Goal: Task Accomplishment & Management: Use online tool/utility

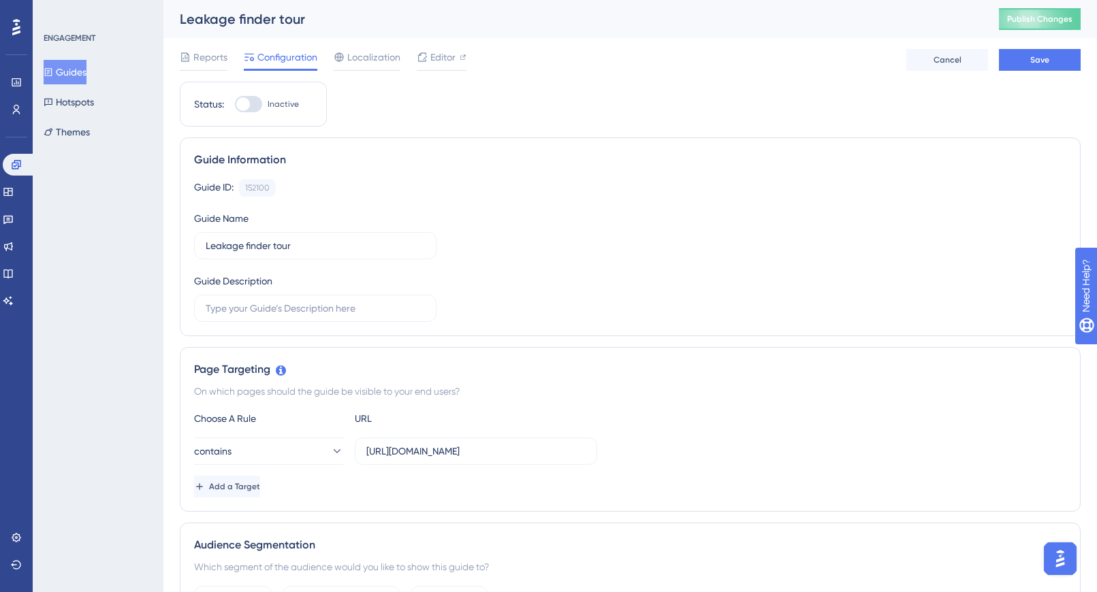
click at [78, 70] on button "Guides" at bounding box center [65, 72] width 43 height 25
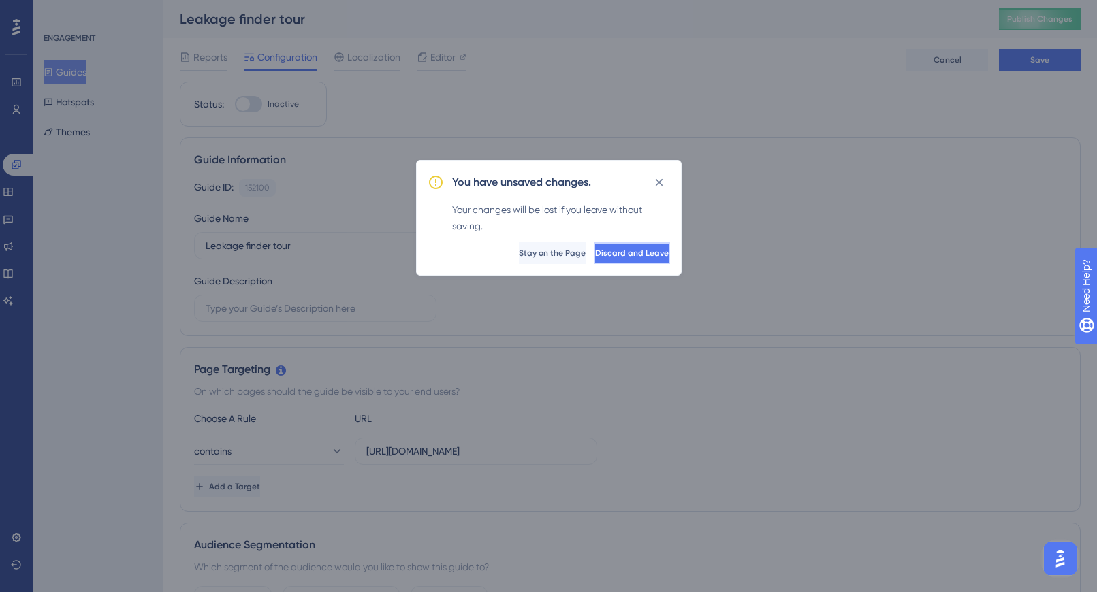
click at [641, 251] on span "Discard and Leave" at bounding box center [632, 253] width 74 height 11
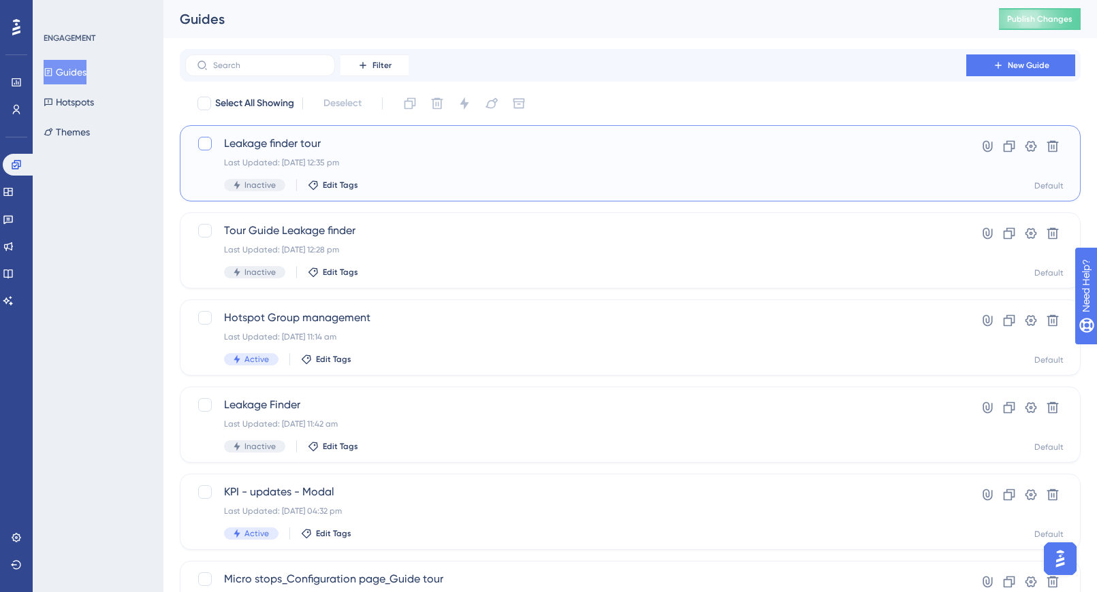
click at [198, 138] on div at bounding box center [205, 144] width 14 height 14
checkbox input "true"
click at [434, 104] on icon at bounding box center [438, 104] width 12 height 12
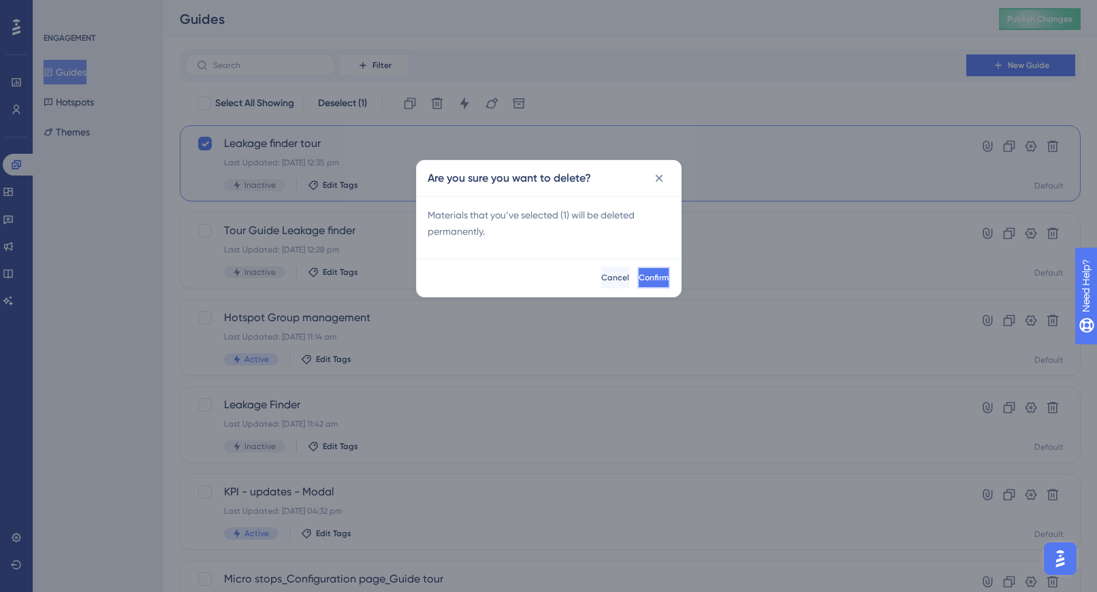
click at [639, 279] on span "Confirm" at bounding box center [654, 277] width 30 height 11
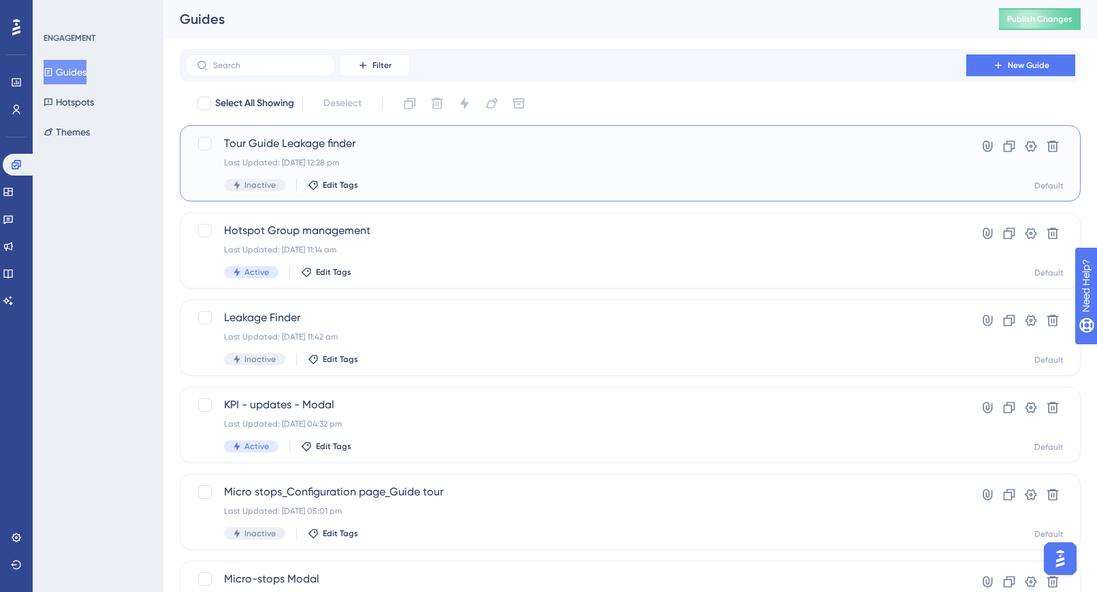
click at [485, 178] on div "Tour Guide Leakage finder Last Updated: 17 Sept 2025 12:28 pm Inactive Edit Tags" at bounding box center [575, 163] width 703 height 56
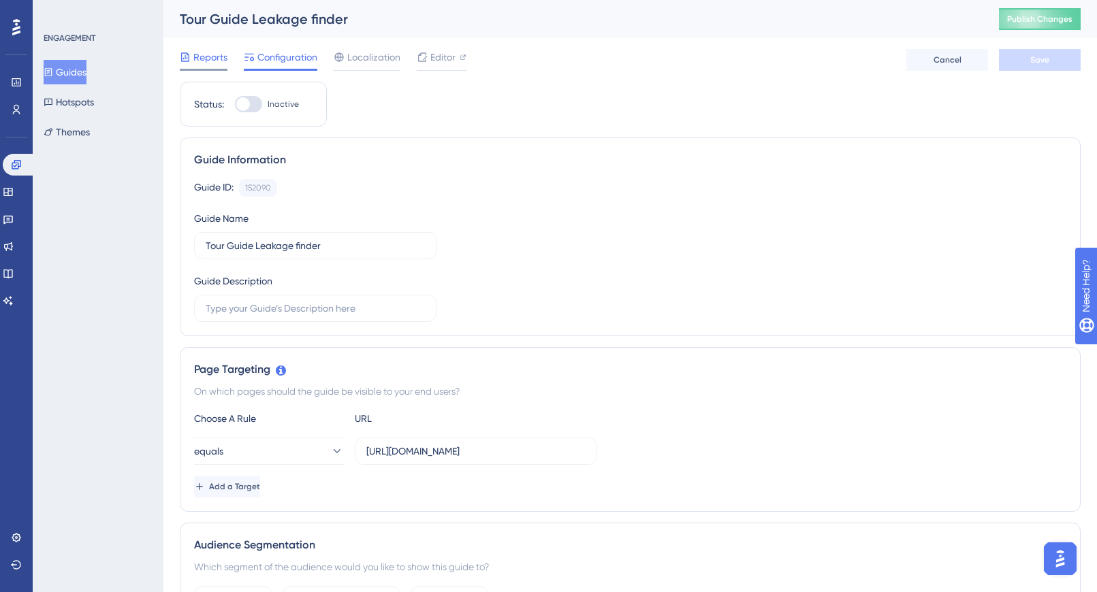
click at [198, 69] on div at bounding box center [204, 70] width 48 height 2
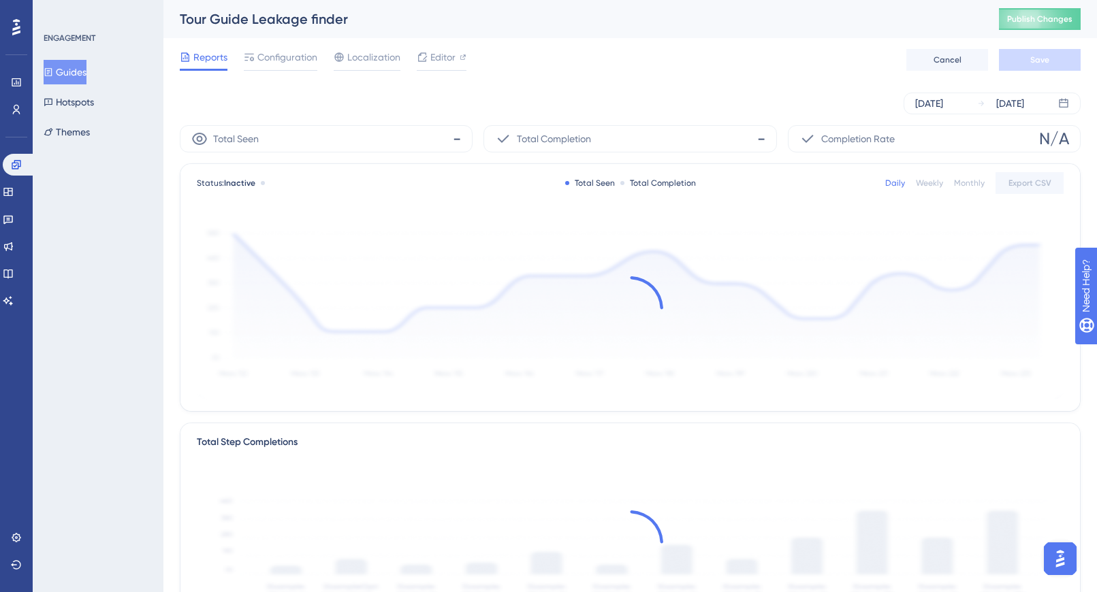
click at [80, 71] on button "Guides" at bounding box center [65, 72] width 43 height 25
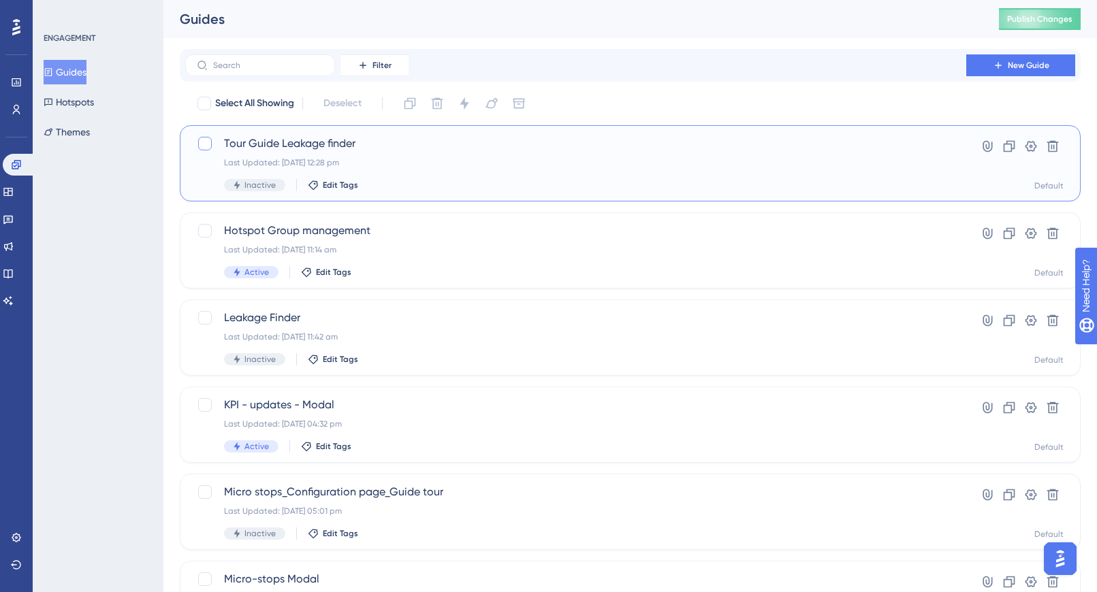
click at [204, 143] on div at bounding box center [205, 144] width 14 height 14
checkbox input "true"
click at [1029, 156] on button at bounding box center [1053, 146] width 22 height 22
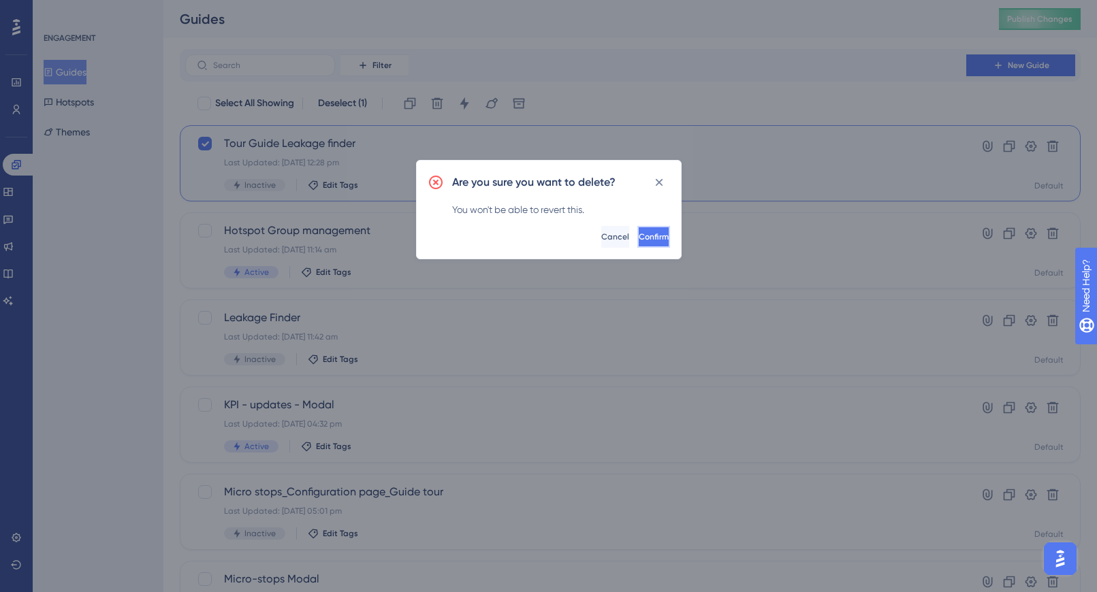
click at [639, 231] on span "Confirm" at bounding box center [654, 236] width 30 height 11
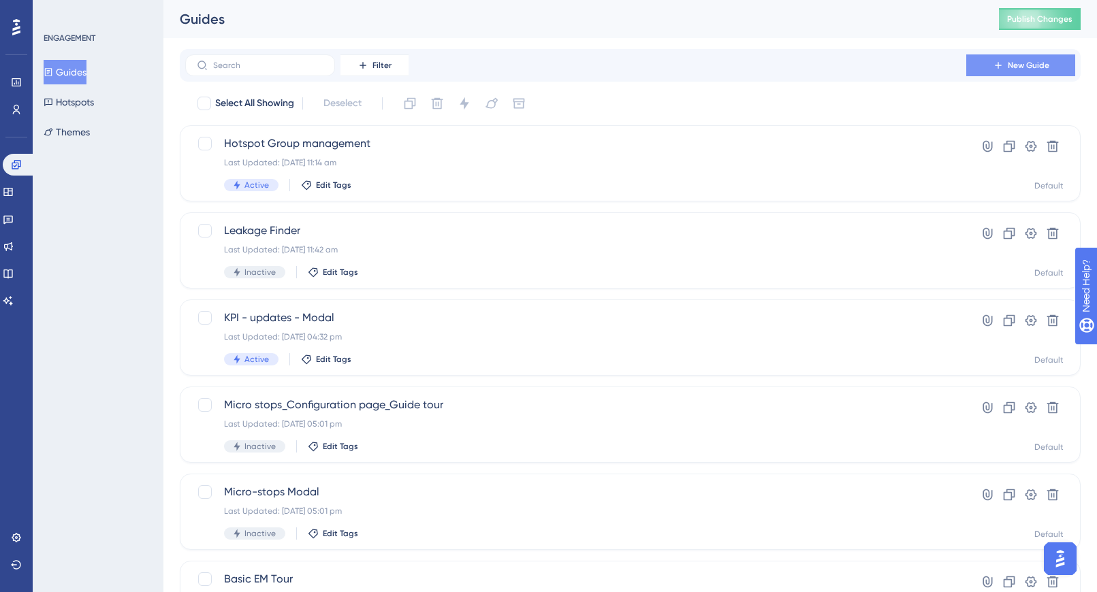
click at [1017, 69] on span "New Guide" at bounding box center [1029, 65] width 42 height 11
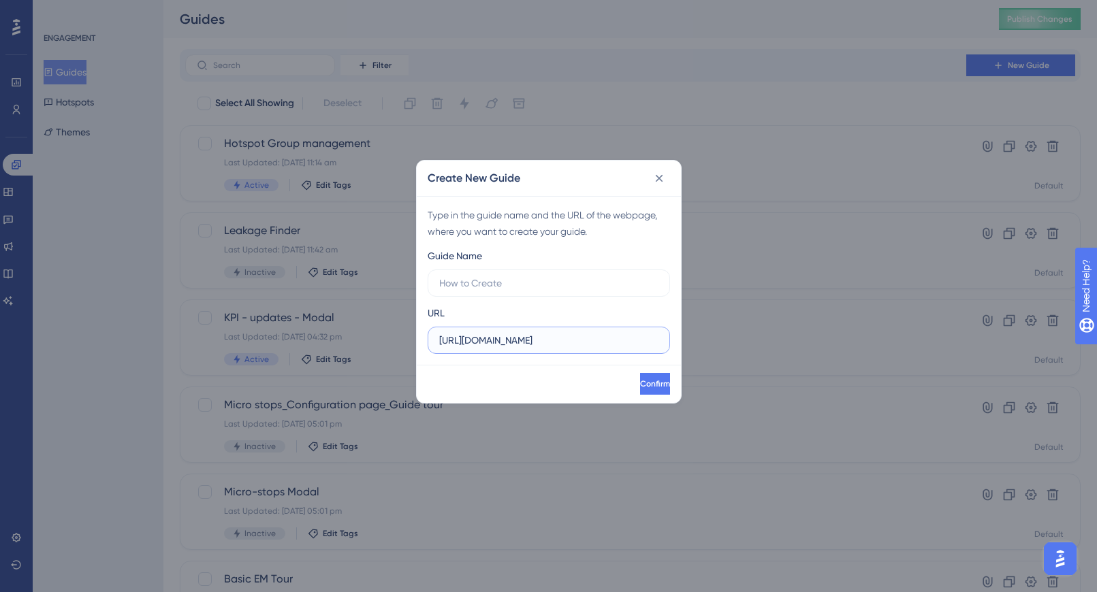
click at [581, 342] on input "https://app.sensorfact.nl" at bounding box center [548, 340] width 219 height 15
drag, startPoint x: 562, startPoint y: 343, endPoint x: 416, endPoint y: 342, distance: 145.7
click at [417, 342] on div "Type in the guide name and the URL of the webpage, where you want to create you…" at bounding box center [549, 280] width 264 height 169
paste input "/compressed-air/leakage-analysis"
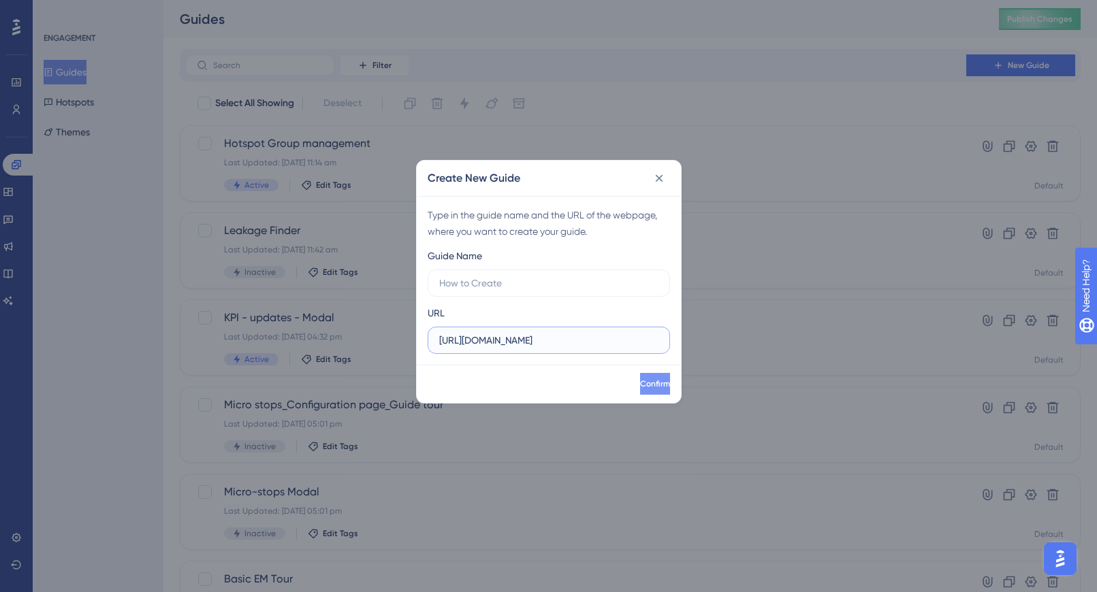
type input "https://app.sensorfact.nl/compressed-air/leakage-analysis"
click at [664, 385] on button "Confirm" at bounding box center [655, 384] width 30 height 22
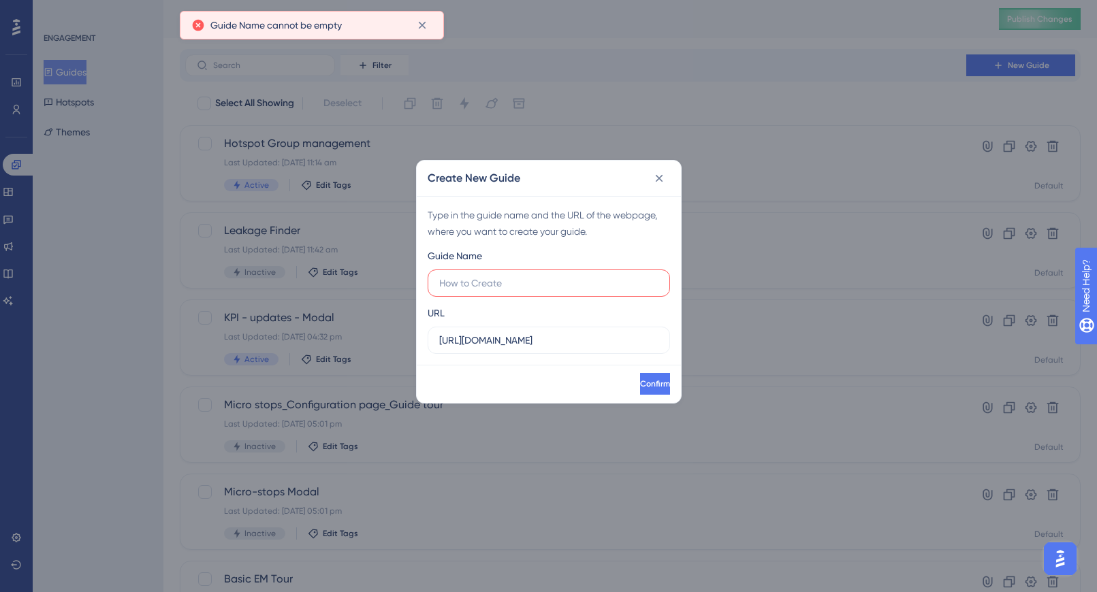
click at [518, 295] on label at bounding box center [549, 283] width 242 height 27
click at [518, 291] on input "text" at bounding box center [548, 283] width 219 height 15
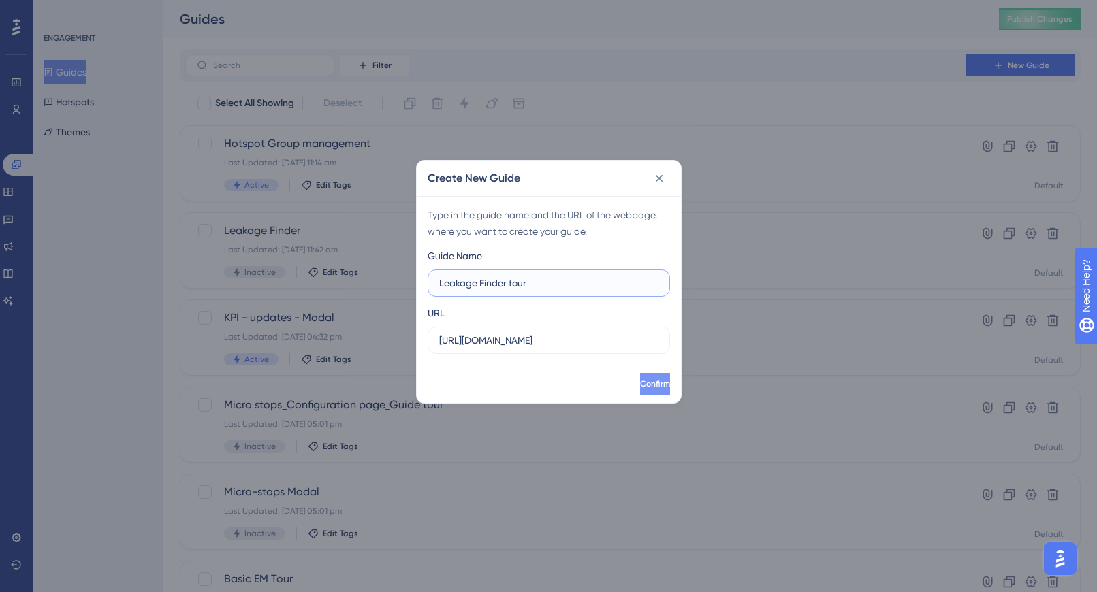
type input "Leakage Finder tour"
click at [639, 384] on span "Confirm" at bounding box center [654, 384] width 30 height 11
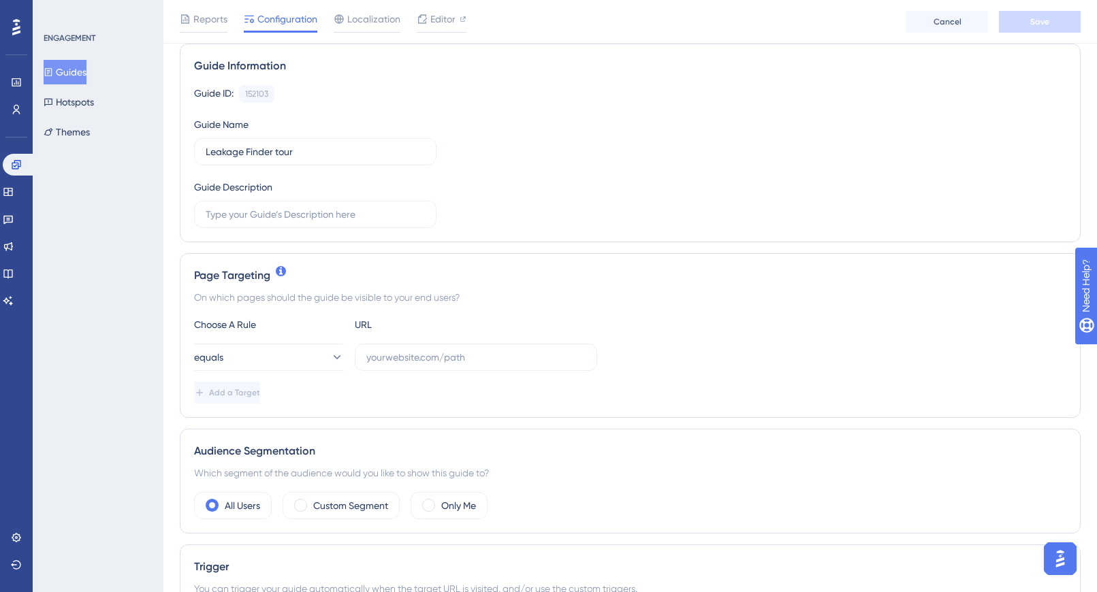
scroll to position [112, 0]
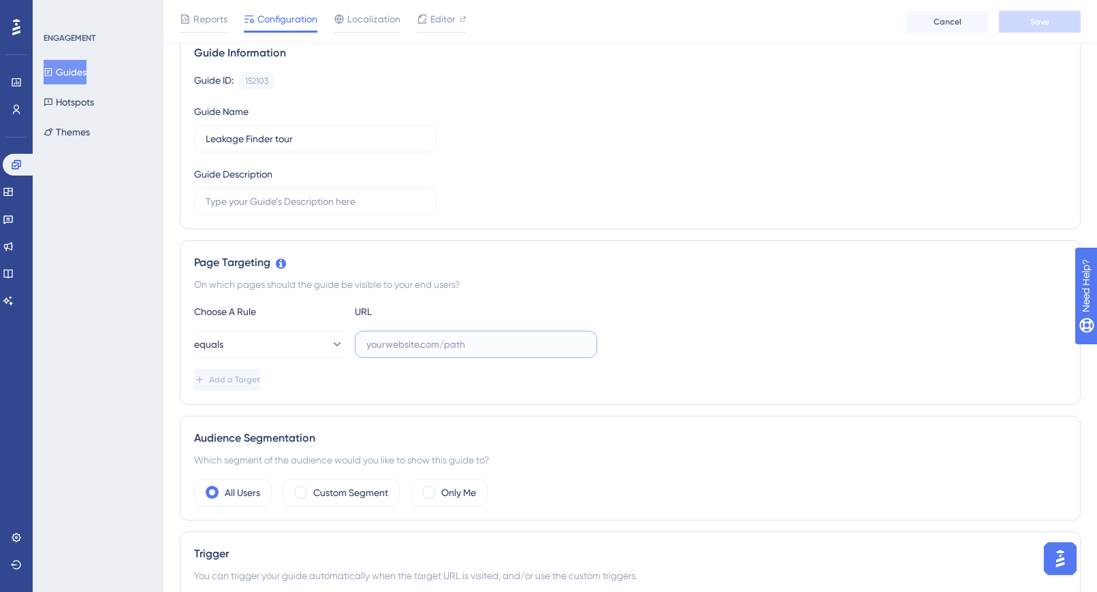
click at [406, 346] on input "text" at bounding box center [475, 344] width 219 height 15
paste input "https://app.sensorfact.nl/compressed-air/leakage-analysis"
type input "https://app.sensorfact.nl/compressed-air/leakage-analysis"
click at [334, 345] on button "equals" at bounding box center [269, 344] width 150 height 27
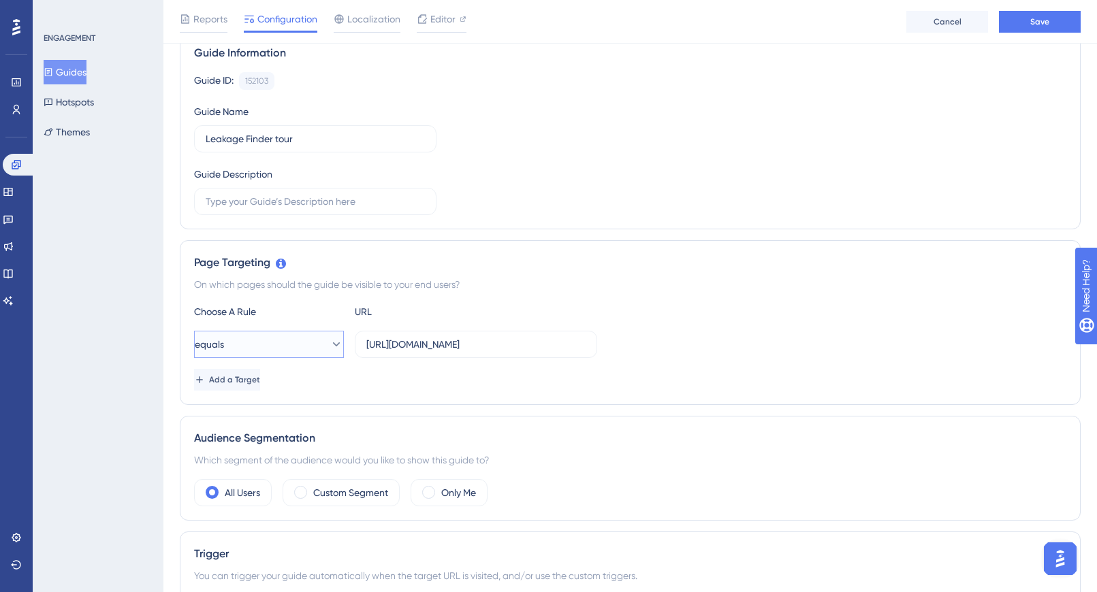
scroll to position [284, 0]
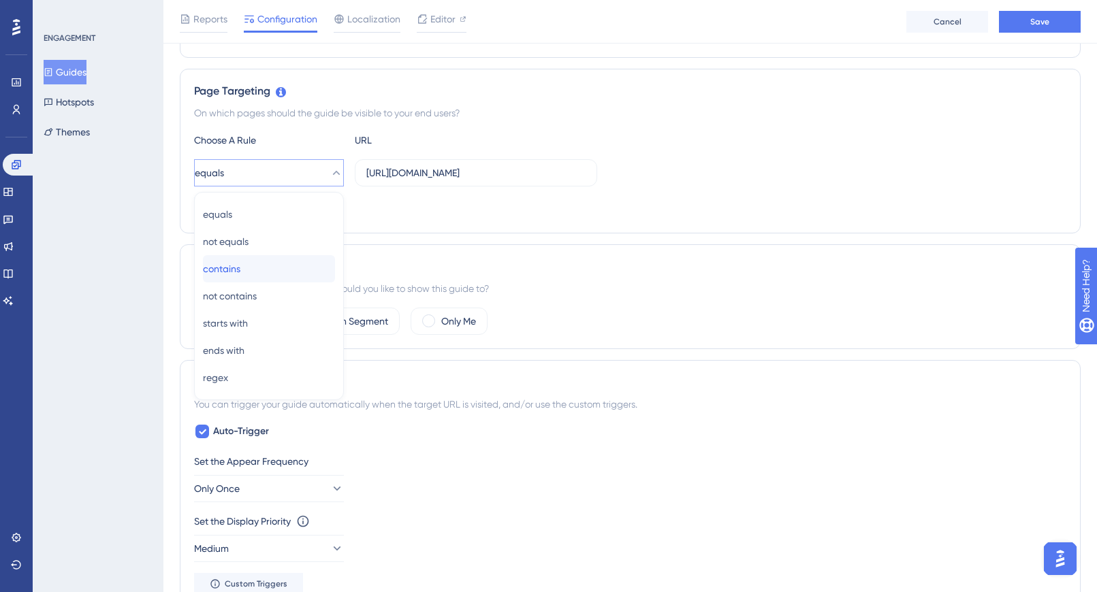
click at [255, 268] on div "contains contains" at bounding box center [269, 268] width 132 height 27
click at [434, 315] on div "Only Me" at bounding box center [449, 321] width 77 height 27
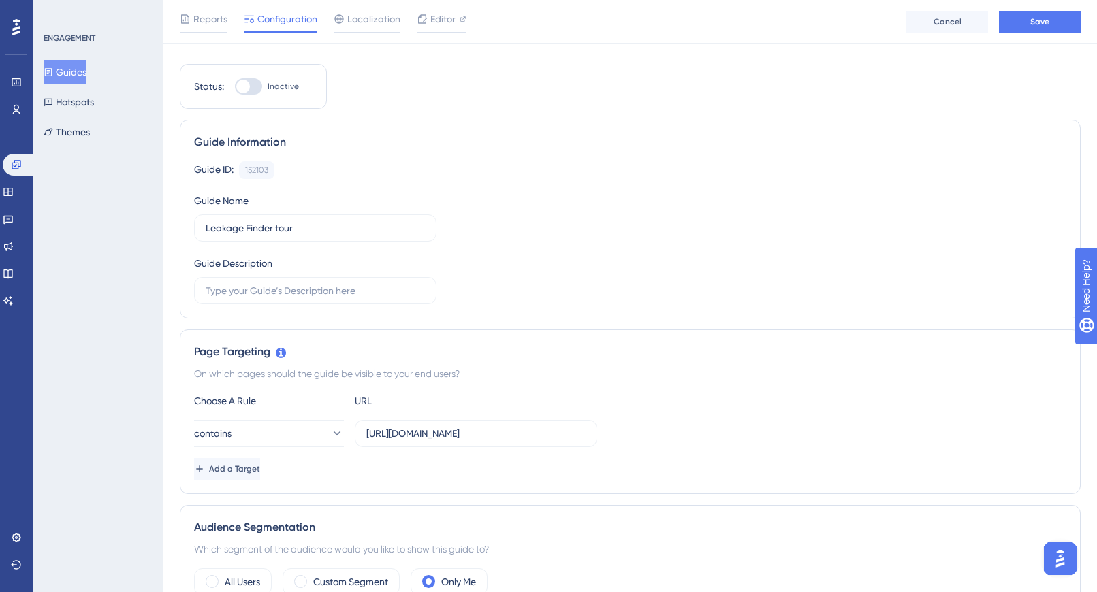
scroll to position [0, 0]
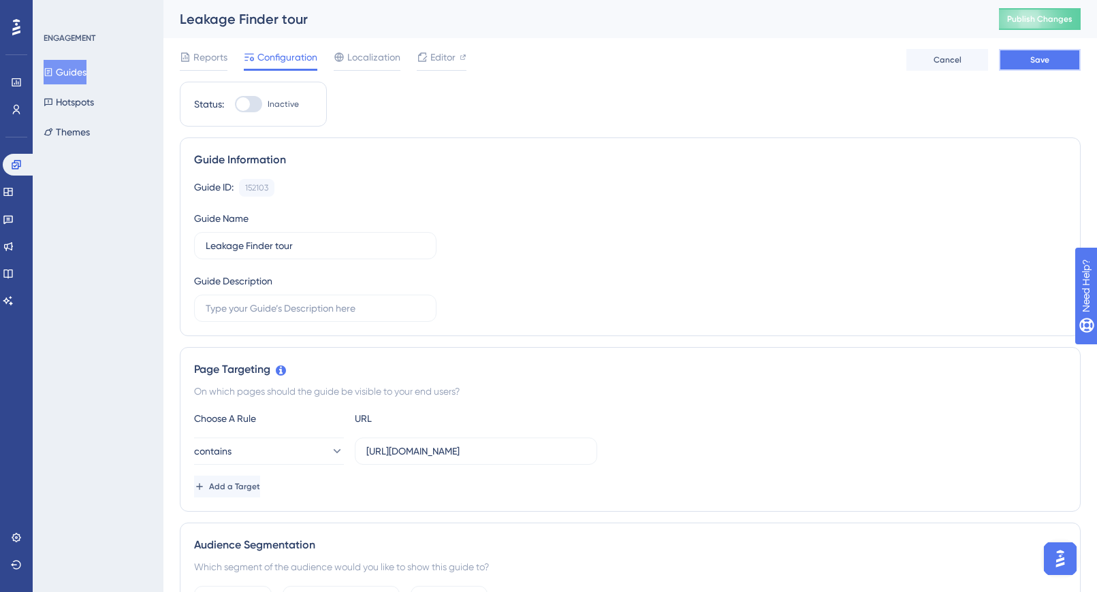
click at [1029, 64] on span "Save" at bounding box center [1039, 59] width 19 height 11
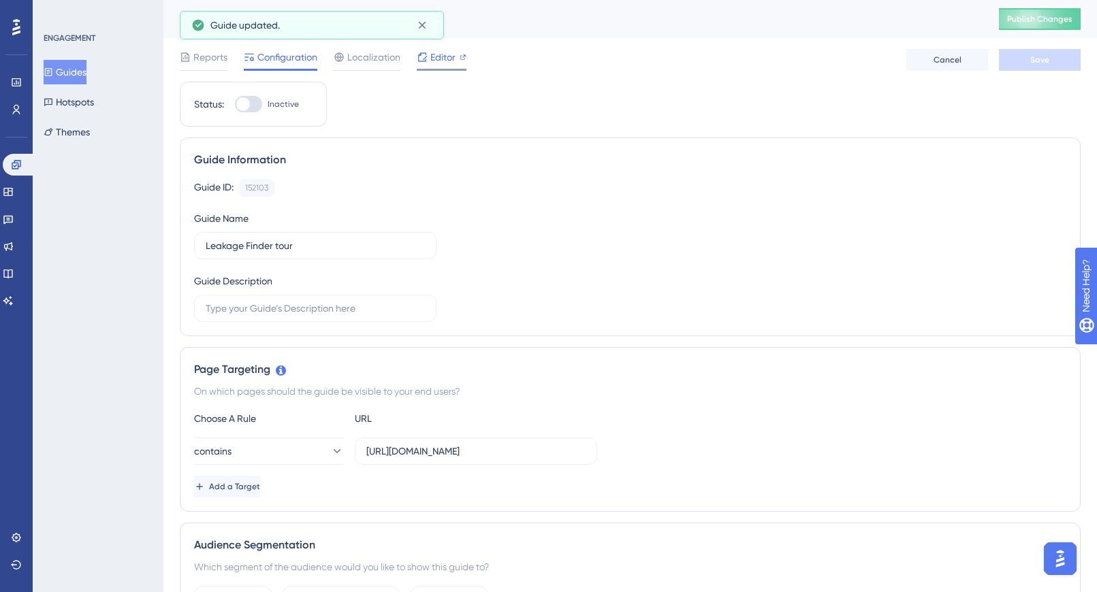
click at [458, 63] on div "Editor" at bounding box center [442, 57] width 50 height 16
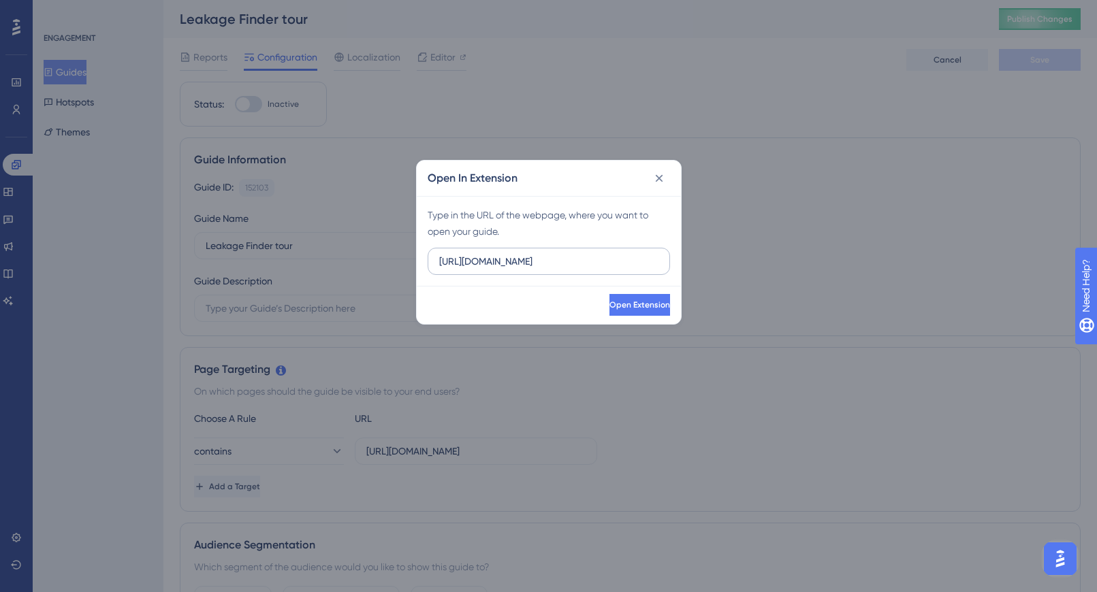
click at [560, 265] on input "https://app.sensorfact.nl" at bounding box center [548, 261] width 219 height 15
drag, startPoint x: 560, startPoint y: 262, endPoint x: 365, endPoint y: 262, distance: 195.4
click at [365, 262] on div "Open In Extension Type in the URL of the webpage, where you want to open your g…" at bounding box center [548, 296] width 1097 height 592
type input "https://app.sensorfact.nl/compressed-air/leakage-analysis"
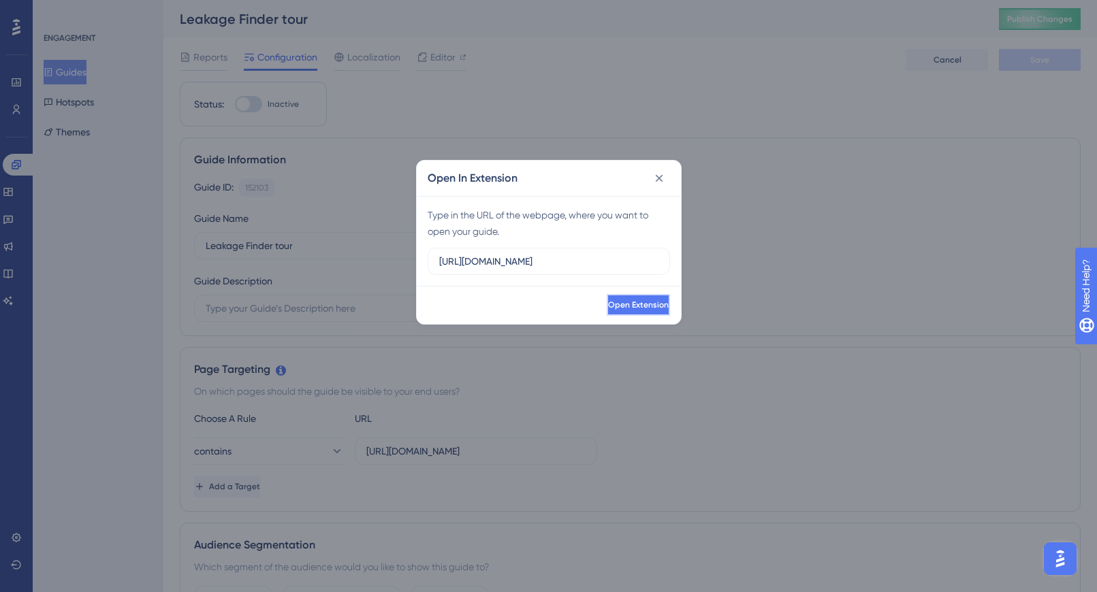
click at [655, 301] on button "Open Extension" at bounding box center [638, 305] width 63 height 22
click at [660, 179] on icon at bounding box center [658, 178] width 7 height 7
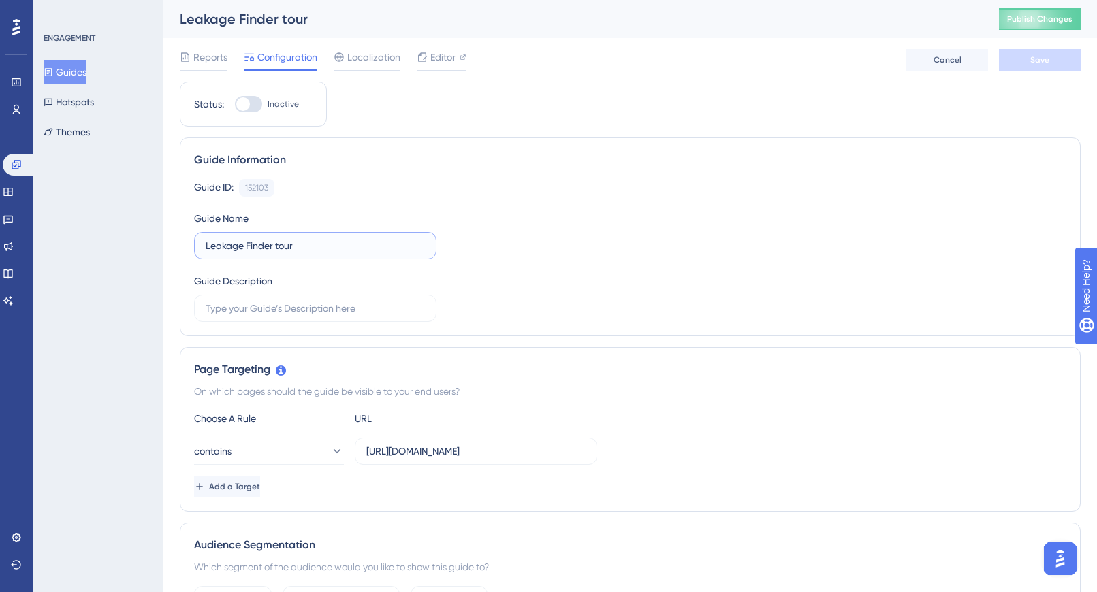
click at [278, 246] on input "Leakage Finder tour" at bounding box center [315, 245] width 219 height 15
type input "Leakage Finder Tour"
click at [626, 258] on div "Guide ID: 152103 Copy Guide Name Leakage Finder Tour Guide Description" at bounding box center [630, 250] width 872 height 143
click at [441, 57] on span "Editor" at bounding box center [442, 57] width 25 height 16
click at [1027, 20] on span "Publish Changes" at bounding box center [1039, 19] width 65 height 11
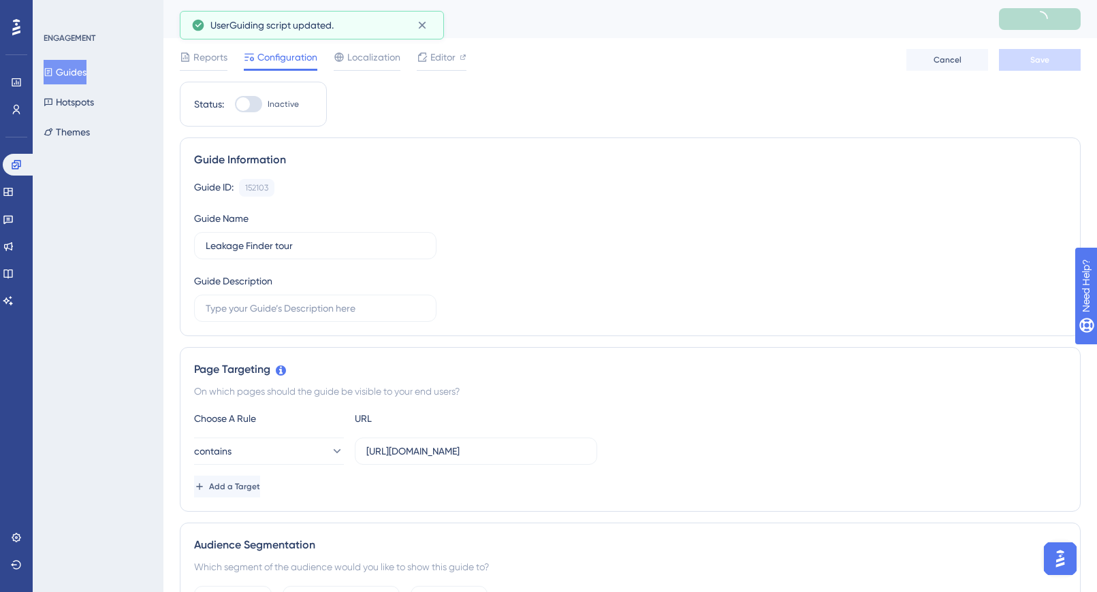
click at [251, 105] on div at bounding box center [248, 104] width 27 height 16
click at [235, 105] on input "Inactive" at bounding box center [234, 104] width 1 height 1
checkbox input "true"
click at [1029, 61] on span "Save" at bounding box center [1039, 59] width 19 height 11
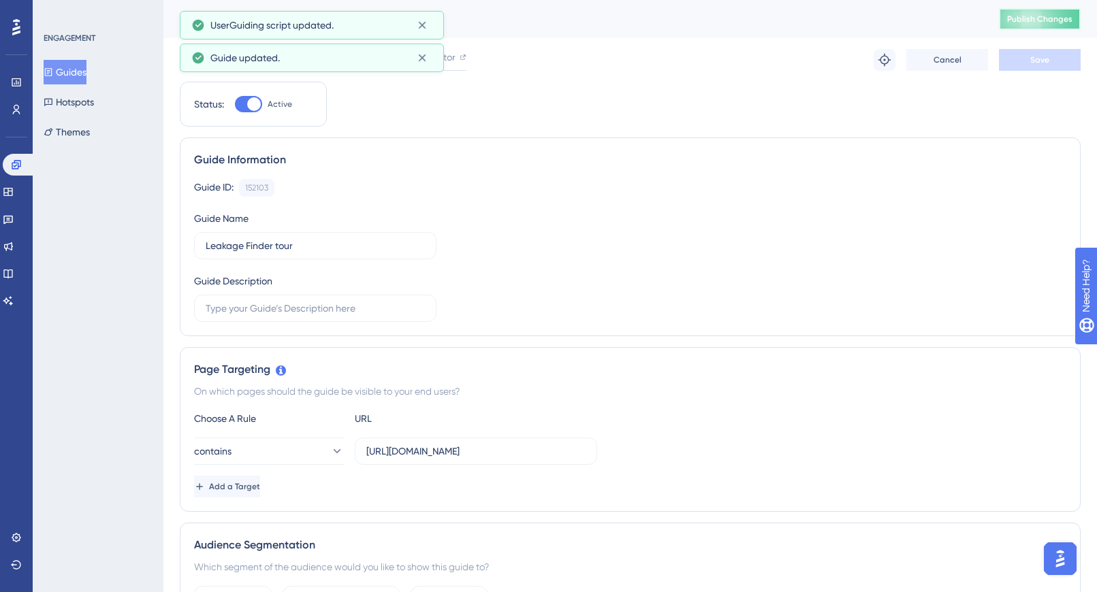
click at [1029, 18] on span "Publish Changes" at bounding box center [1039, 19] width 65 height 11
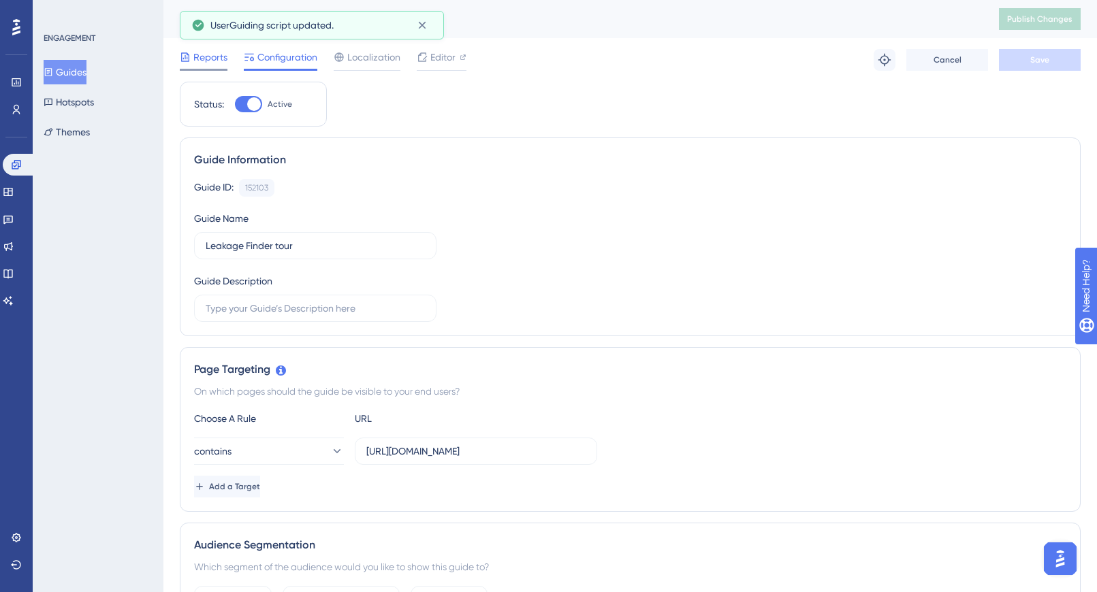
click at [204, 60] on span "Reports" at bounding box center [210, 57] width 34 height 16
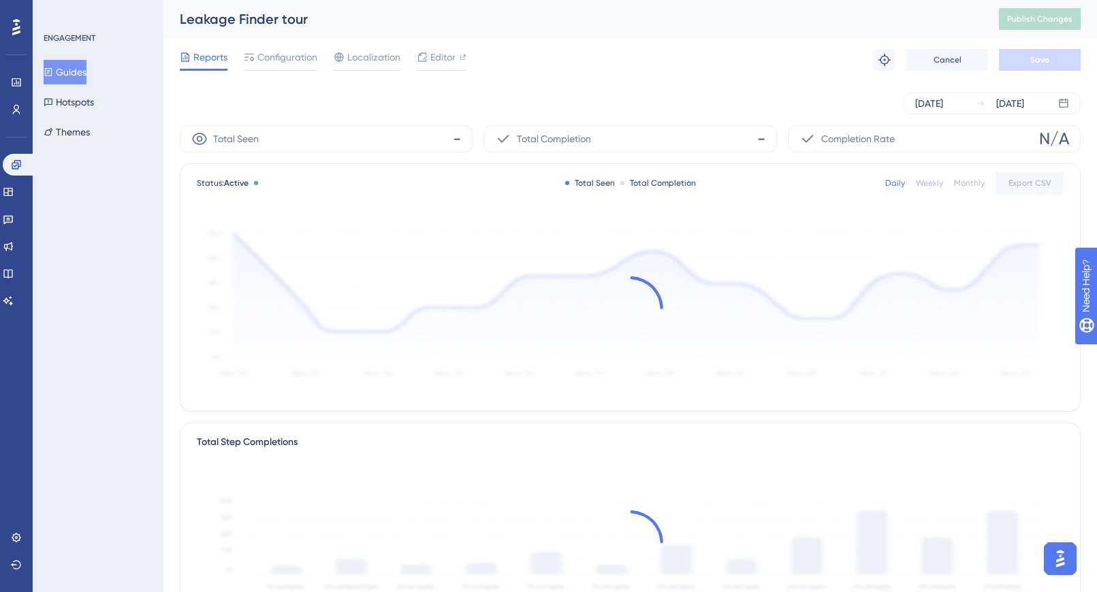
click at [82, 71] on button "Guides" at bounding box center [65, 72] width 43 height 25
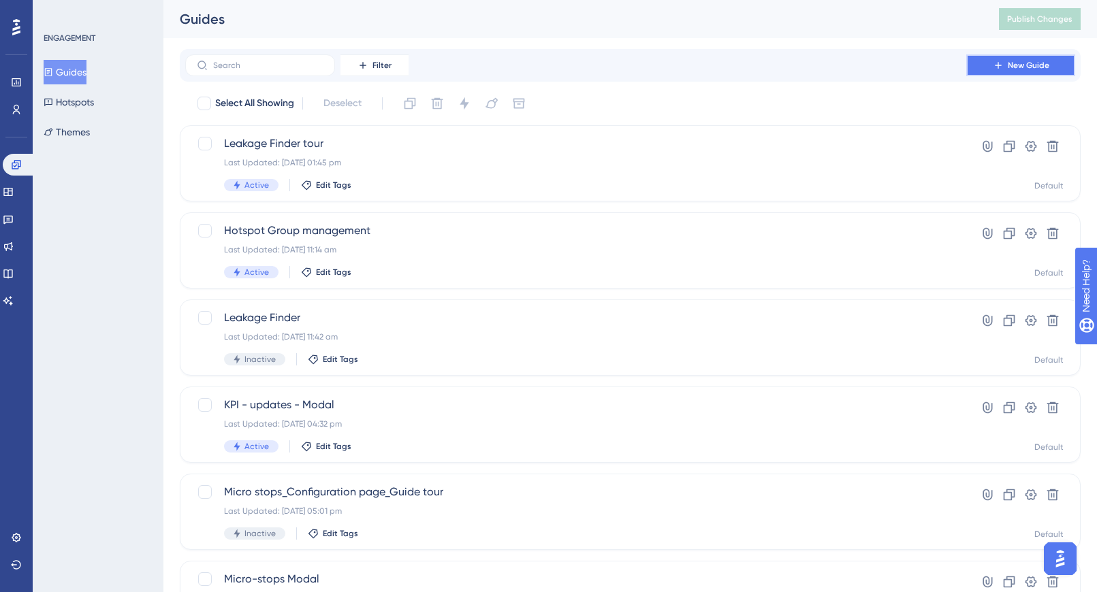
click at [1029, 66] on button "New Guide" at bounding box center [1020, 65] width 109 height 22
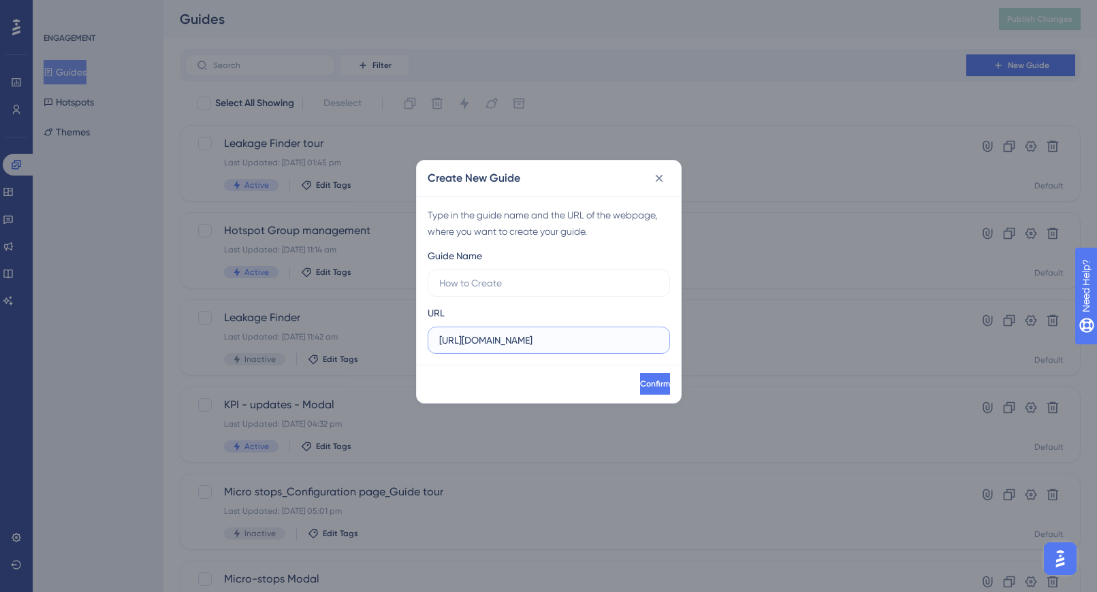
click at [573, 345] on input "https://app.sensorfact.nl" at bounding box center [548, 340] width 219 height 15
paste input "/compressed-air/flow?sid=68876615efa59f5ef50bcfc8"
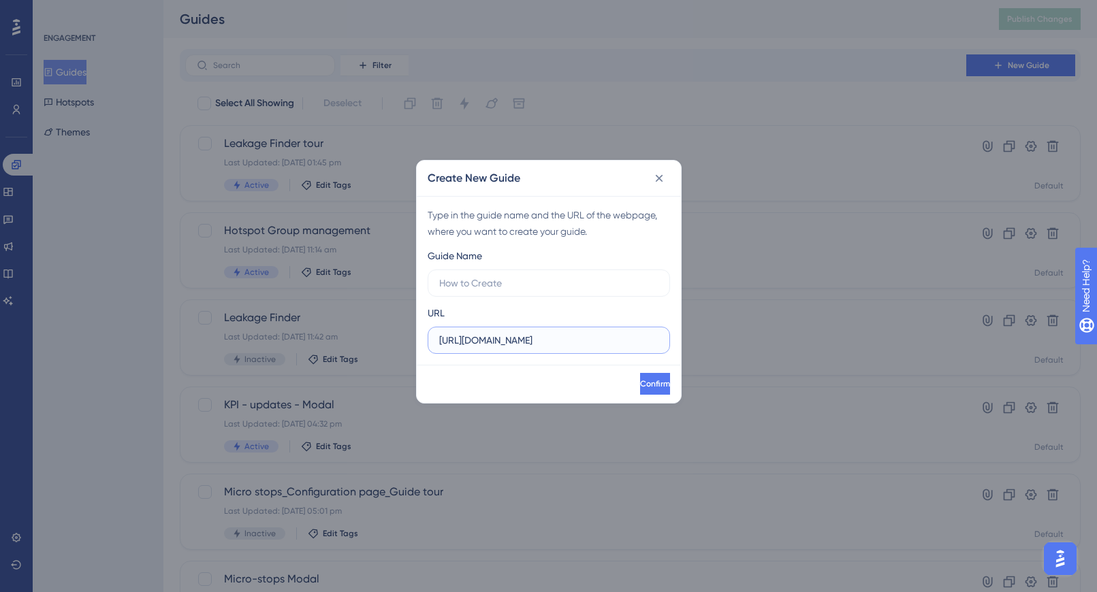
click at [540, 340] on input "https://app.sensorfact.nl/compressed-air/flow?sid=68876615efa59f5ef50bcfc8" at bounding box center [548, 340] width 219 height 15
drag, startPoint x: 502, startPoint y: 338, endPoint x: 801, endPoint y: 337, distance: 298.9
click at [801, 340] on div "Create New Guide Type in the guide name and the URL of the webpage, where you w…" at bounding box center [548, 296] width 1097 height 592
click at [524, 338] on input "https://app.sensorfact.nl/compressed-air/flow?sid=68876615efa59f5ef50bcfc8" at bounding box center [548, 340] width 219 height 15
drag, startPoint x: 507, startPoint y: 340, endPoint x: 644, endPoint y: 340, distance: 137.5
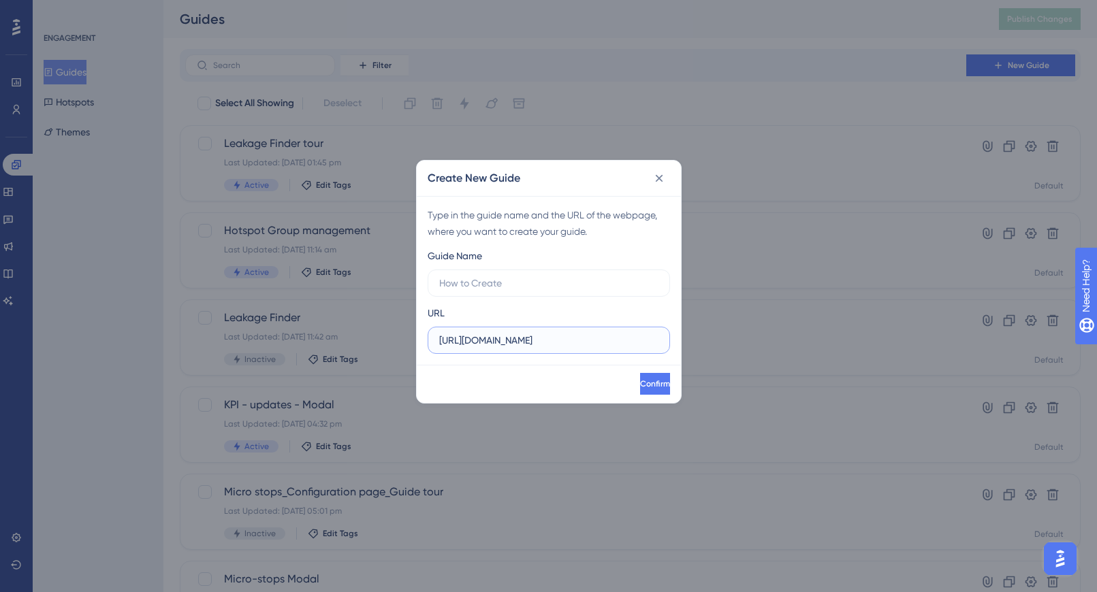
click at [644, 340] on input "https://app.sensorfact.nl/compressed-air/flow?sid=68876615efa59f5ef50bcfc8" at bounding box center [548, 340] width 219 height 15
click at [536, 342] on input "https://app.sensorfact.nl/compressed-air/flow?sid=68876615efa59f5ef50bcfc8" at bounding box center [548, 340] width 219 height 15
drag, startPoint x: 522, startPoint y: 339, endPoint x: 671, endPoint y: 341, distance: 148.4
click at [671, 341] on div "Type in the guide name and the URL of the webpage, where you want to create you…" at bounding box center [549, 280] width 264 height 169
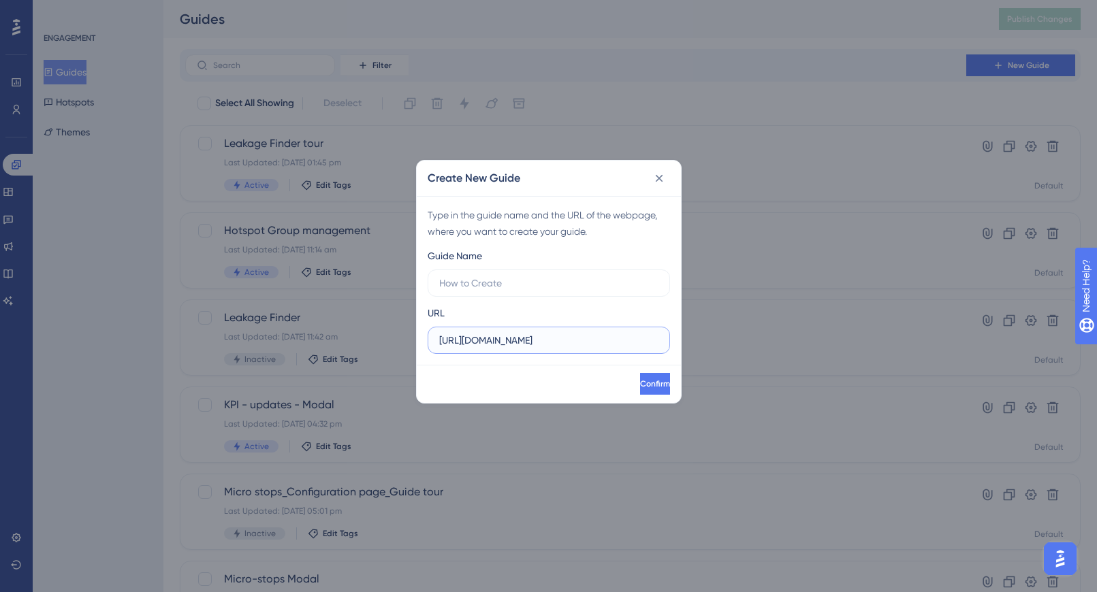
drag, startPoint x: 650, startPoint y: 340, endPoint x: 385, endPoint y: 338, distance: 265.5
click at [385, 338] on div "Create New Guide Type in the guide name and the URL of the webpage, where you w…" at bounding box center [548, 296] width 1097 height 592
type input "https://app.sensorfact.nl/compressed-air/flow"
click at [639, 383] on span "Confirm" at bounding box center [654, 384] width 30 height 11
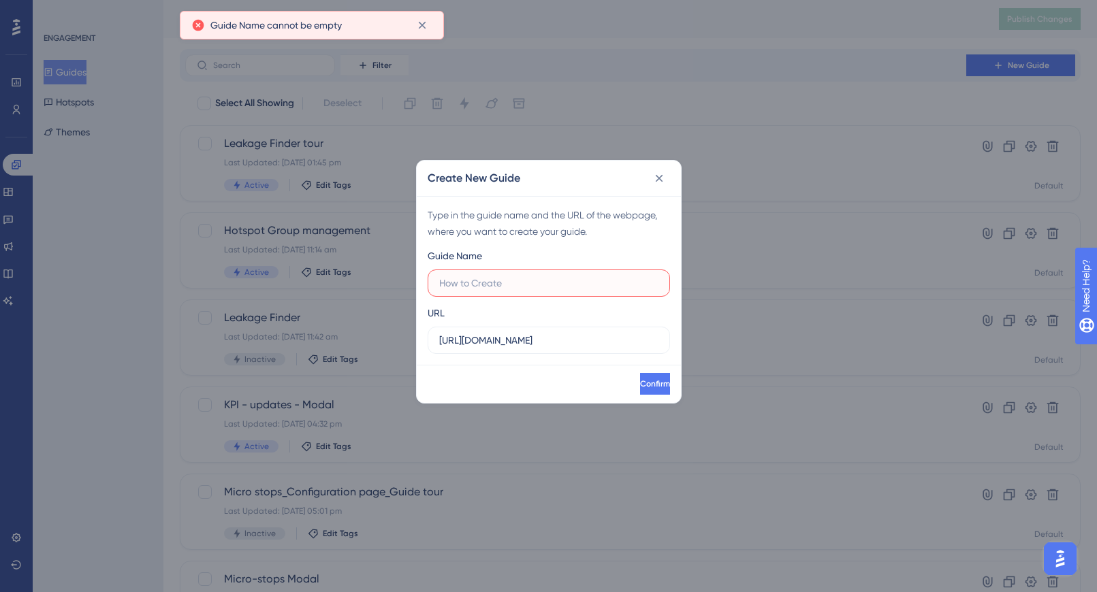
click at [492, 284] on input "text" at bounding box center [548, 283] width 219 height 15
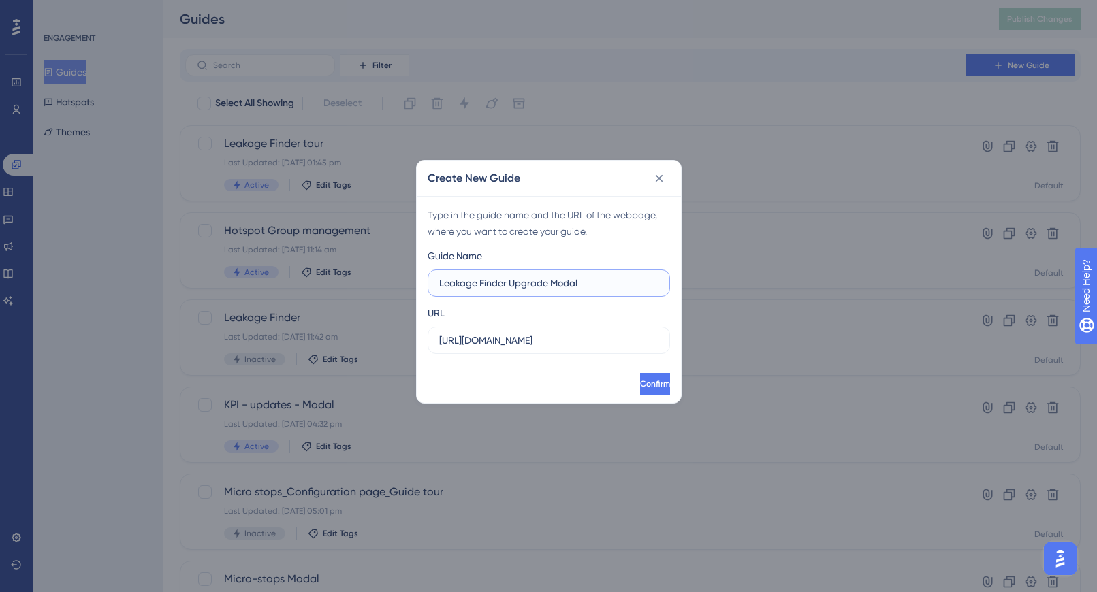
drag, startPoint x: 510, startPoint y: 281, endPoint x: 548, endPoint y: 281, distance: 38.1
click at [548, 281] on input "Leakage Finder Upgrade Modal" at bounding box center [548, 283] width 219 height 15
click at [582, 289] on input "Leakage Finder Upgrade Modal" at bounding box center [548, 283] width 219 height 15
type input "Leakage Finder Upgrade Modal"
click at [639, 385] on span "Confirm" at bounding box center [654, 384] width 30 height 11
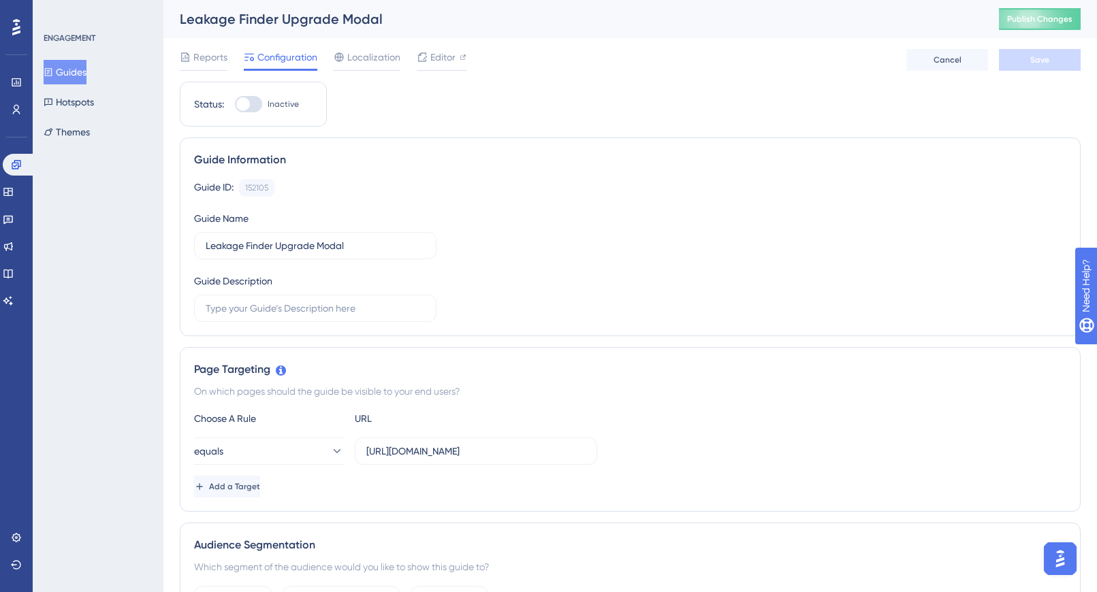
click at [255, 110] on div at bounding box center [248, 104] width 27 height 16
click at [235, 105] on input "Inactive" at bounding box center [234, 104] width 1 height 1
checkbox input "true"
click at [1029, 66] on button "Save" at bounding box center [1040, 60] width 82 height 22
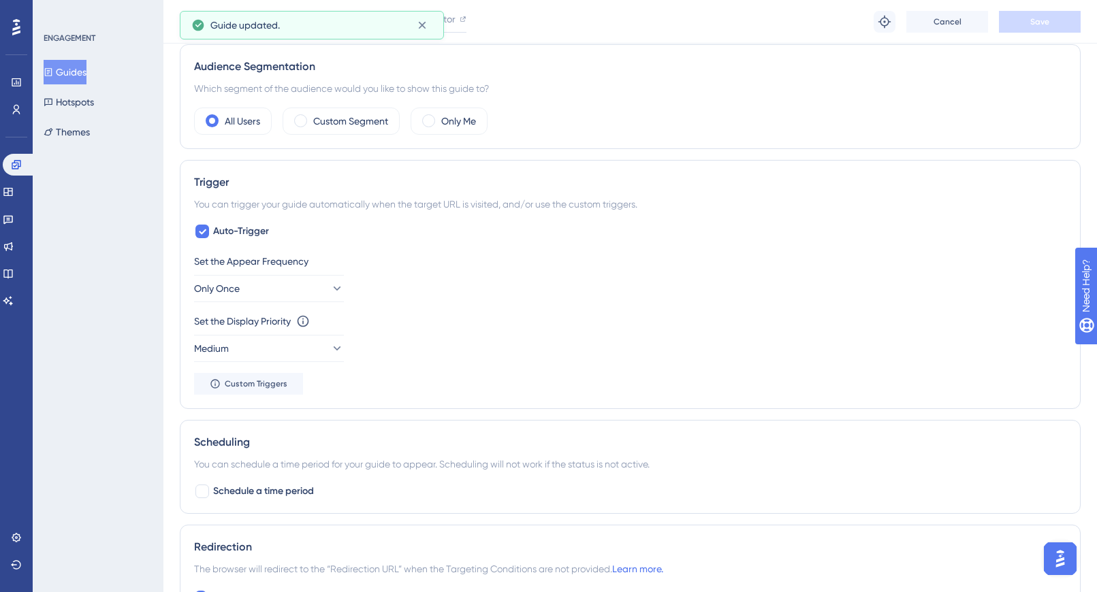
scroll to position [475, 0]
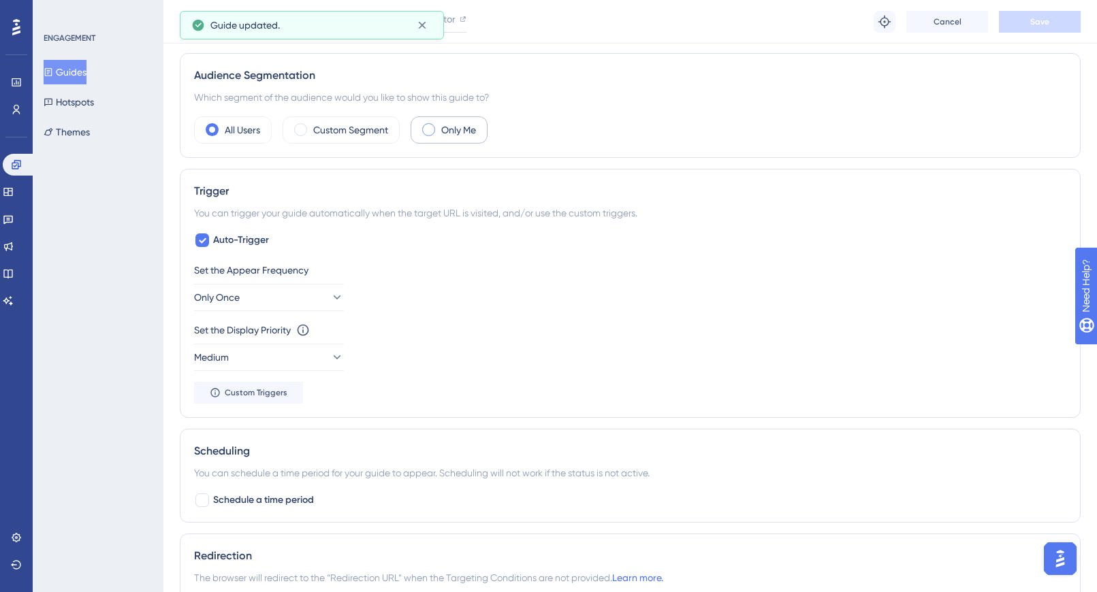
click at [434, 138] on div "Only Me" at bounding box center [449, 129] width 77 height 27
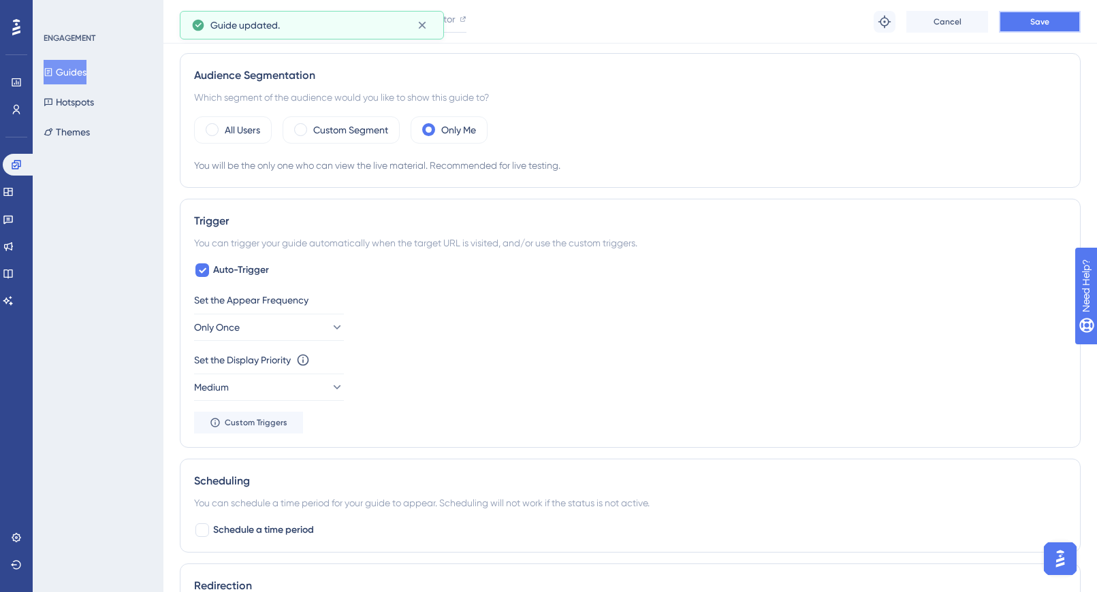
click at [1029, 23] on span "Save" at bounding box center [1039, 21] width 19 height 11
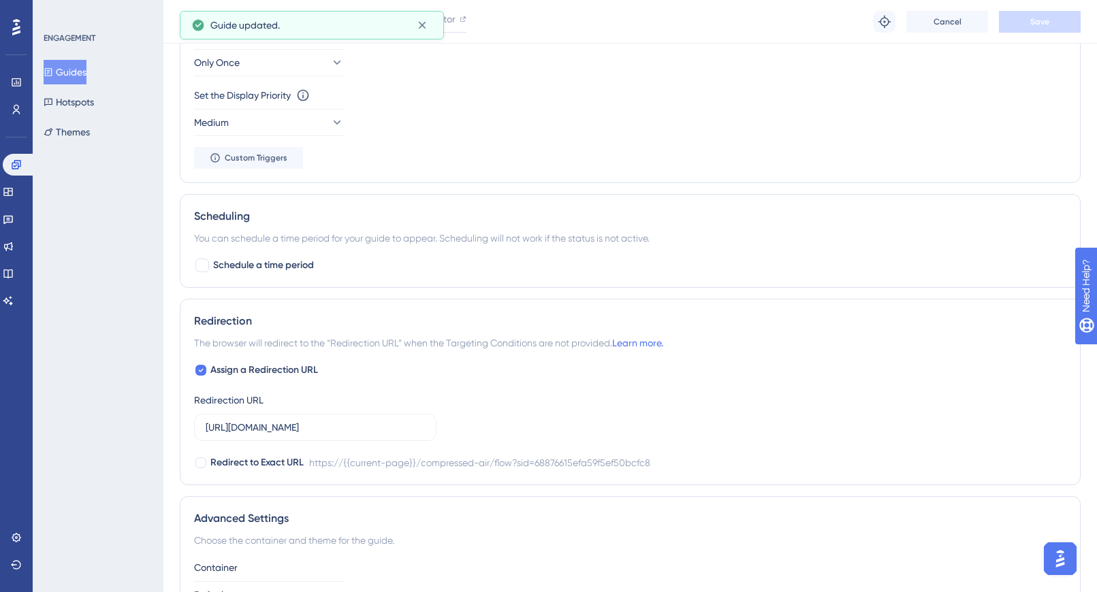
scroll to position [742, 0]
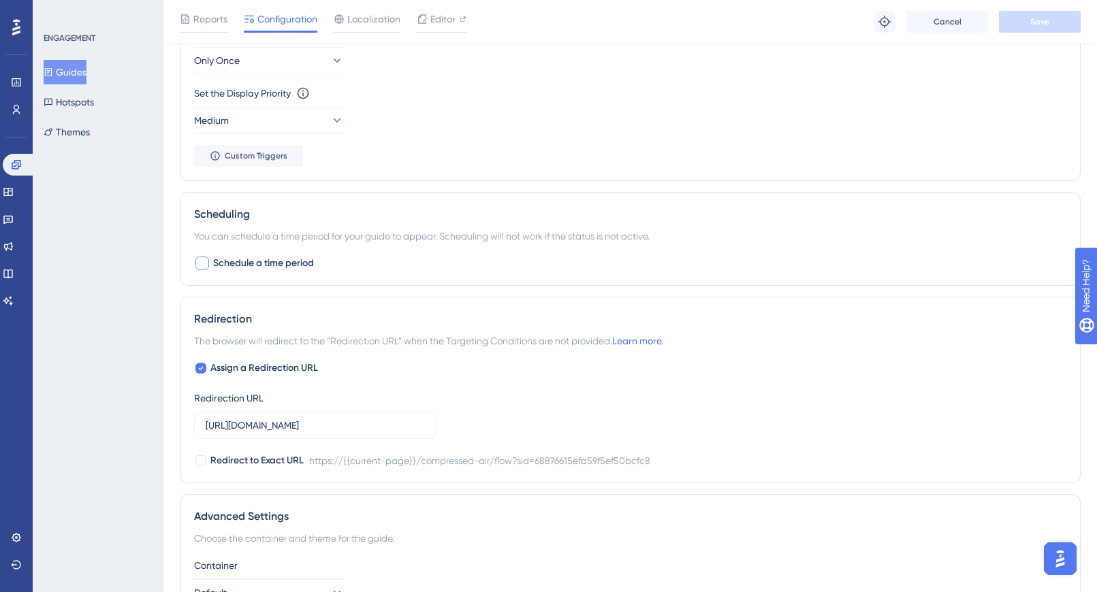
click at [201, 257] on div at bounding box center [202, 264] width 14 height 14
checkbox input "true"
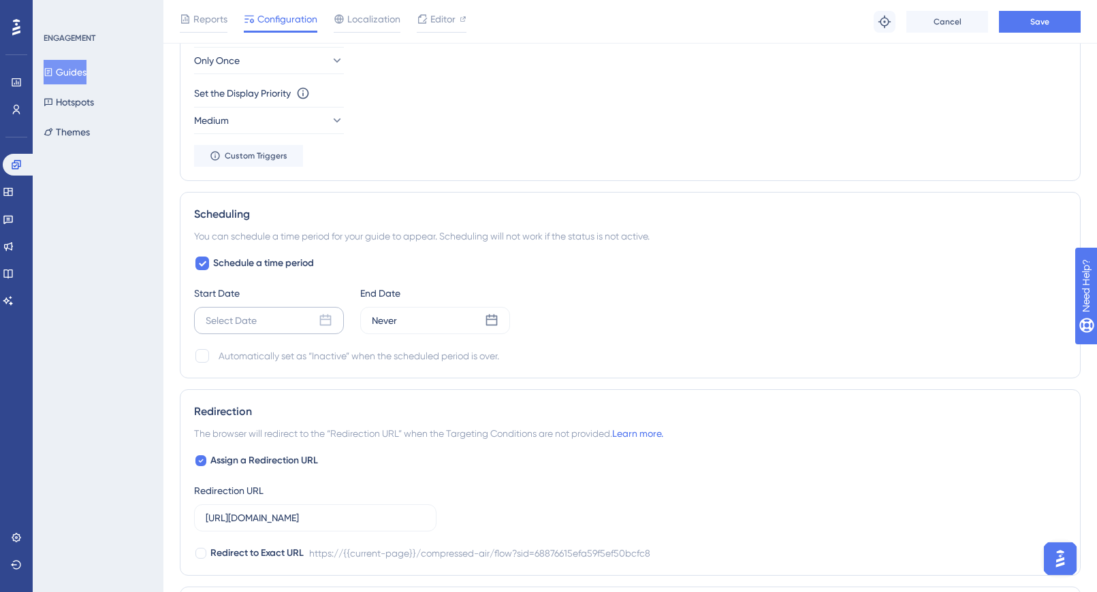
click at [331, 324] on icon at bounding box center [326, 321] width 14 height 14
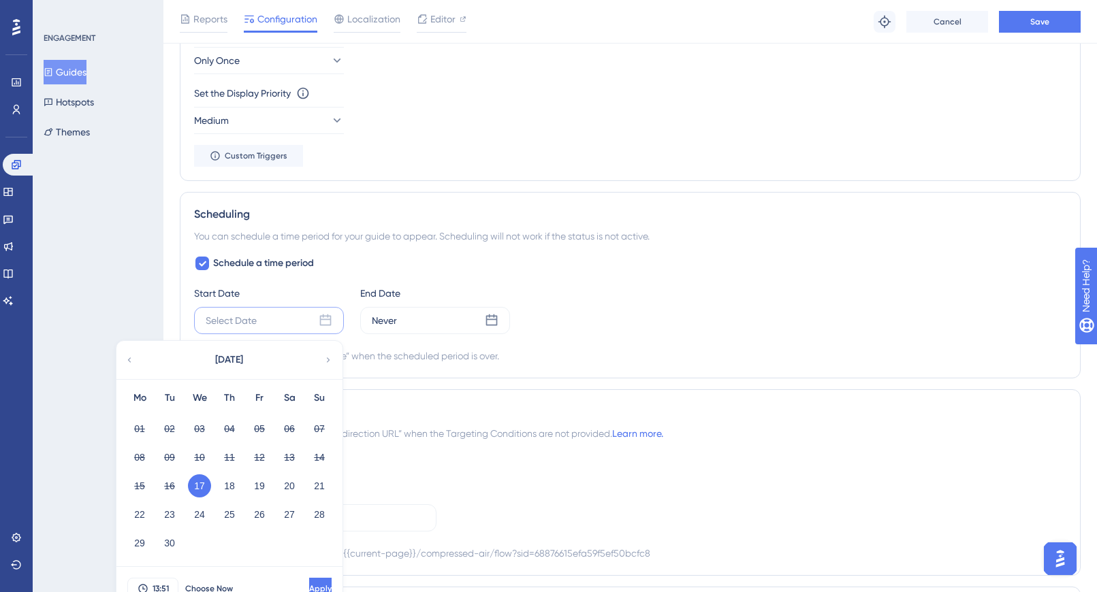
click at [195, 484] on button "17" at bounding box center [199, 486] width 23 height 23
click at [205, 489] on button "17" at bounding box center [199, 486] width 23 height 23
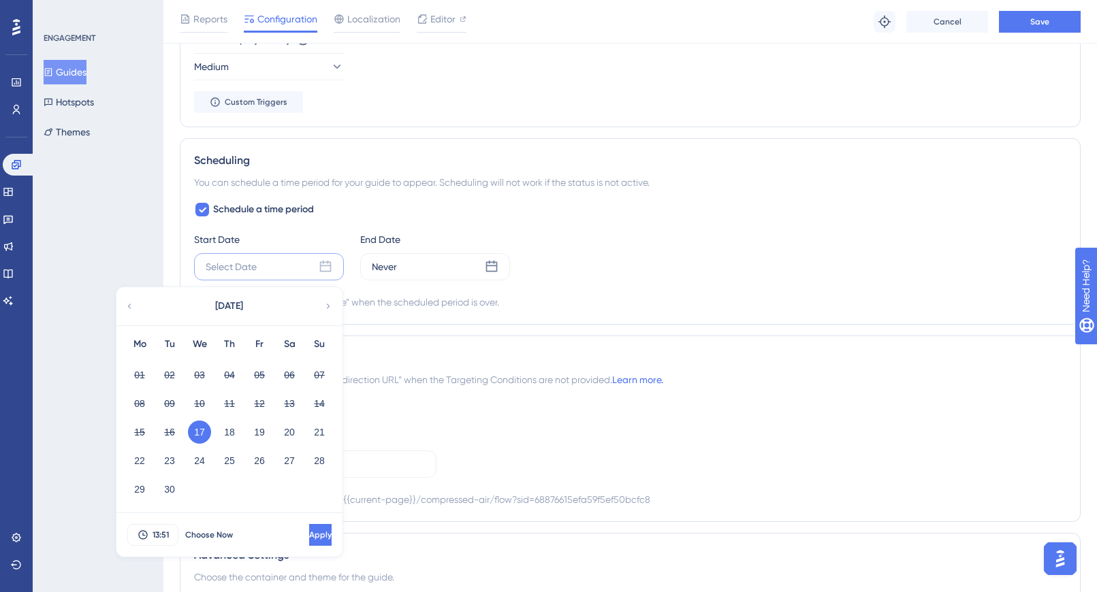
scroll to position [801, 0]
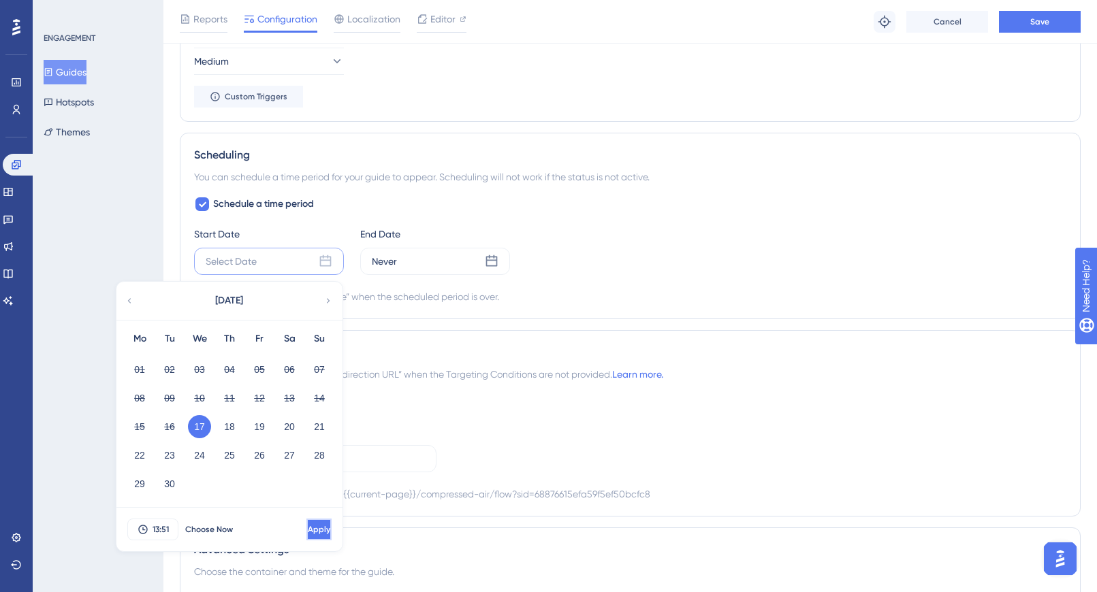
click at [306, 513] on button "Apply" at bounding box center [318, 530] width 25 height 22
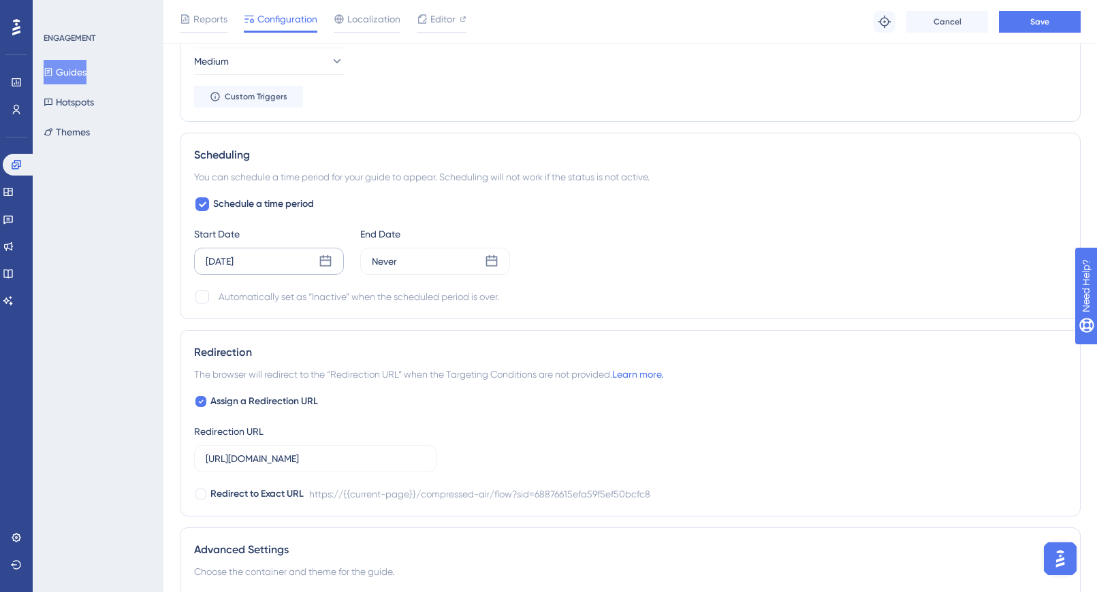
click at [326, 264] on icon at bounding box center [326, 262] width 14 height 14
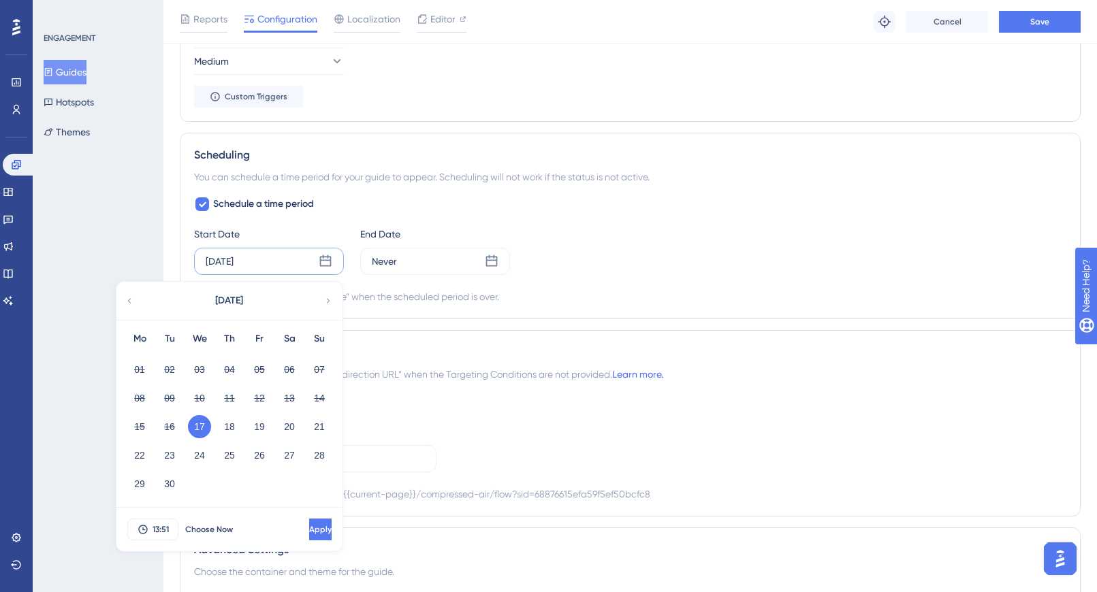
click at [326, 264] on icon at bounding box center [326, 262] width 14 height 14
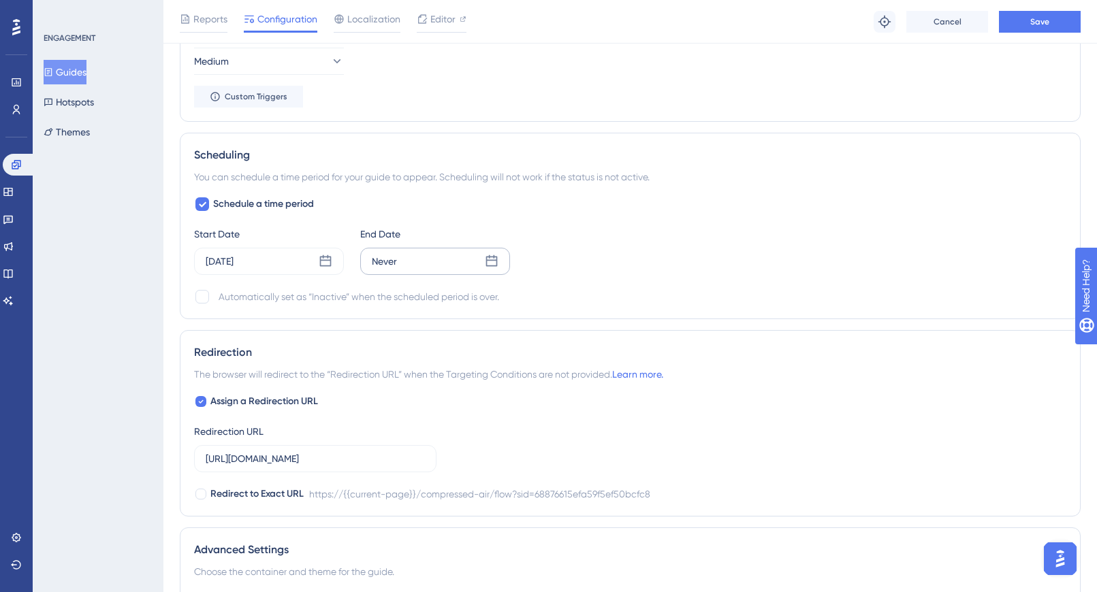
click at [491, 263] on icon at bounding box center [492, 262] width 14 height 14
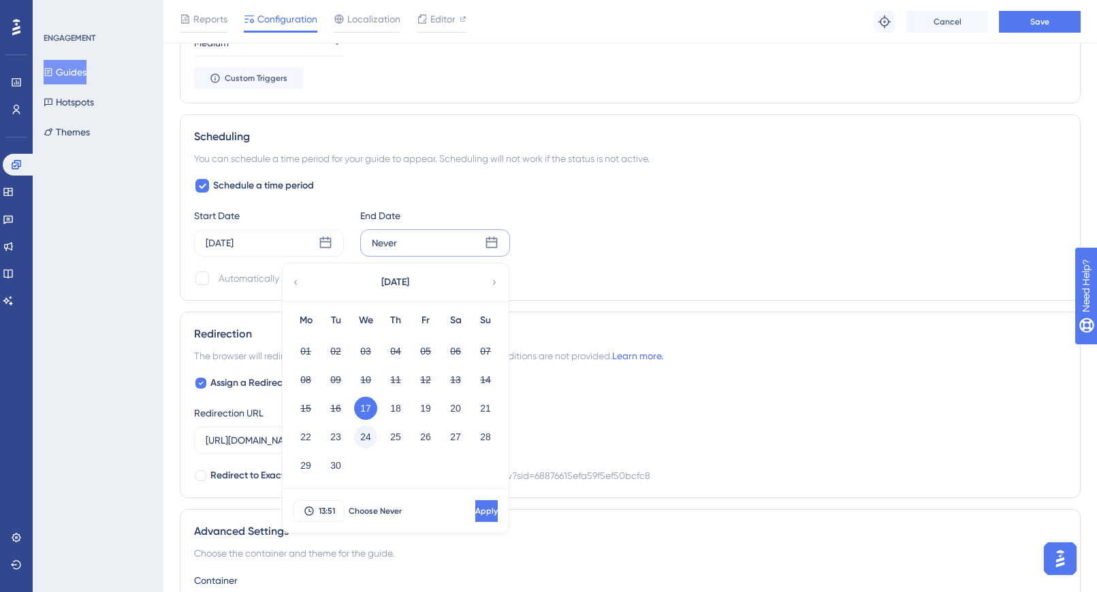
scroll to position [825, 0]
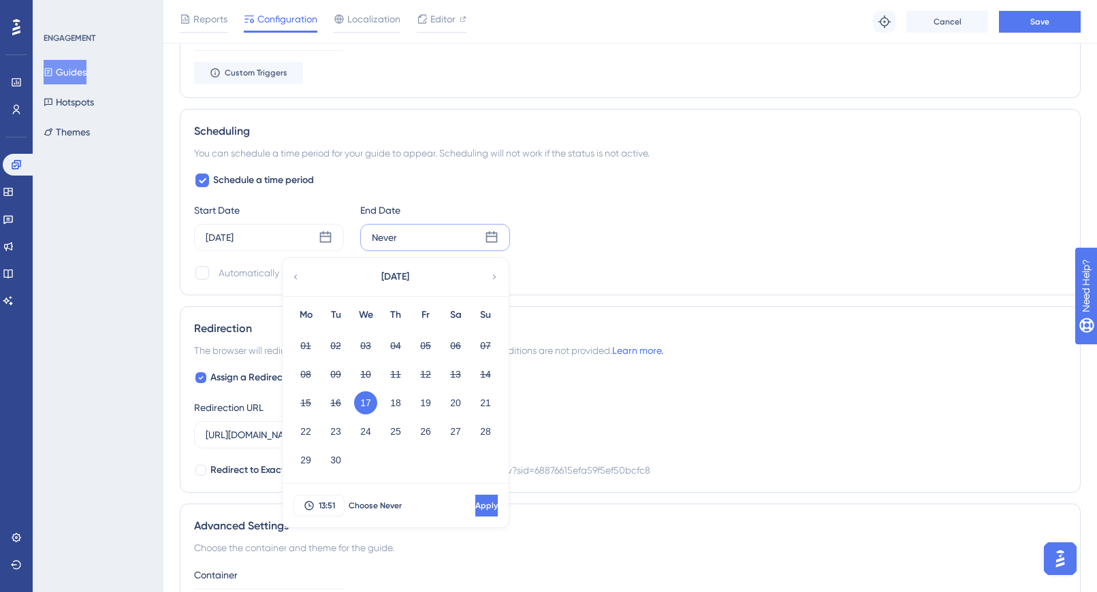
click at [494, 280] on icon at bounding box center [495, 277] width 10 height 12
click at [430, 404] on button "17" at bounding box center [425, 402] width 23 height 23
click at [472, 502] on button "Apply" at bounding box center [484, 506] width 25 height 22
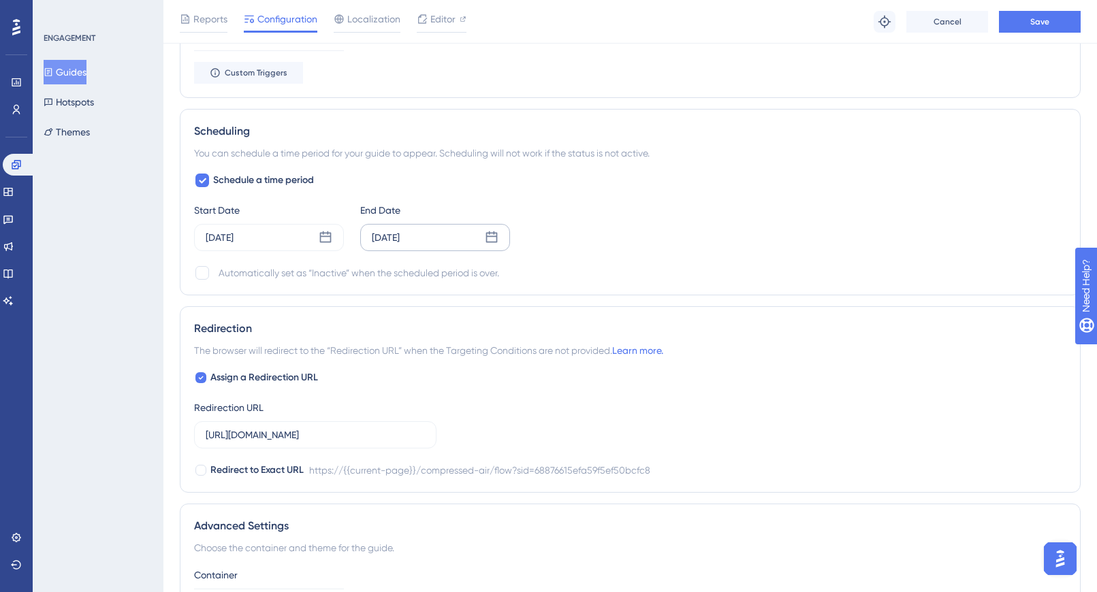
click at [791, 196] on div "Schedule a time period Start Date Sep 17 2025 End Date Oct 17 2025 Automaticall…" at bounding box center [630, 226] width 872 height 109
click at [1029, 28] on button "Save" at bounding box center [1040, 22] width 82 height 22
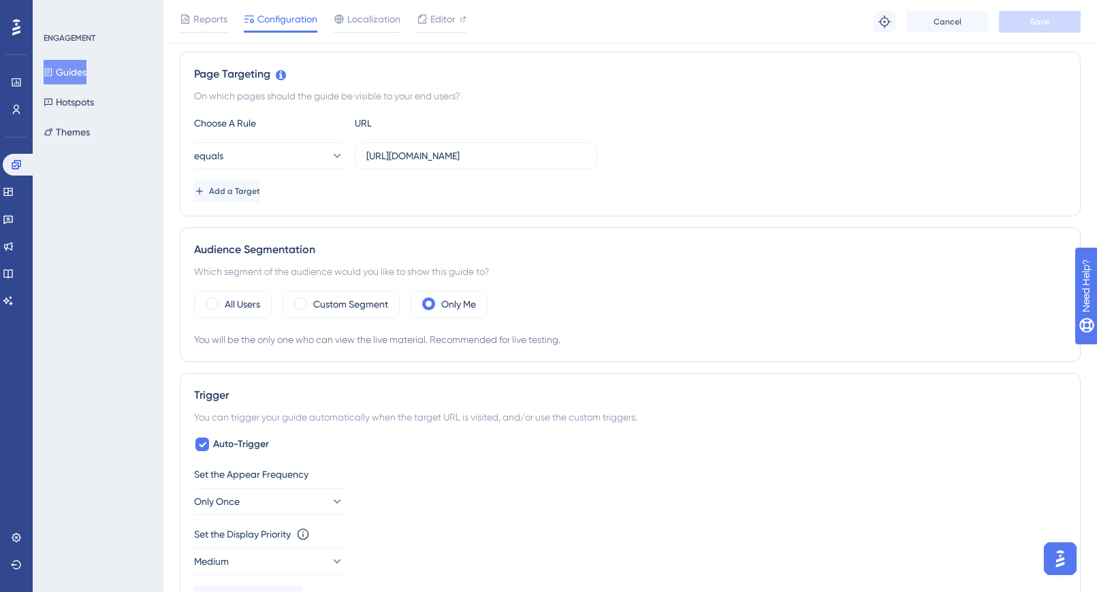
scroll to position [0, 0]
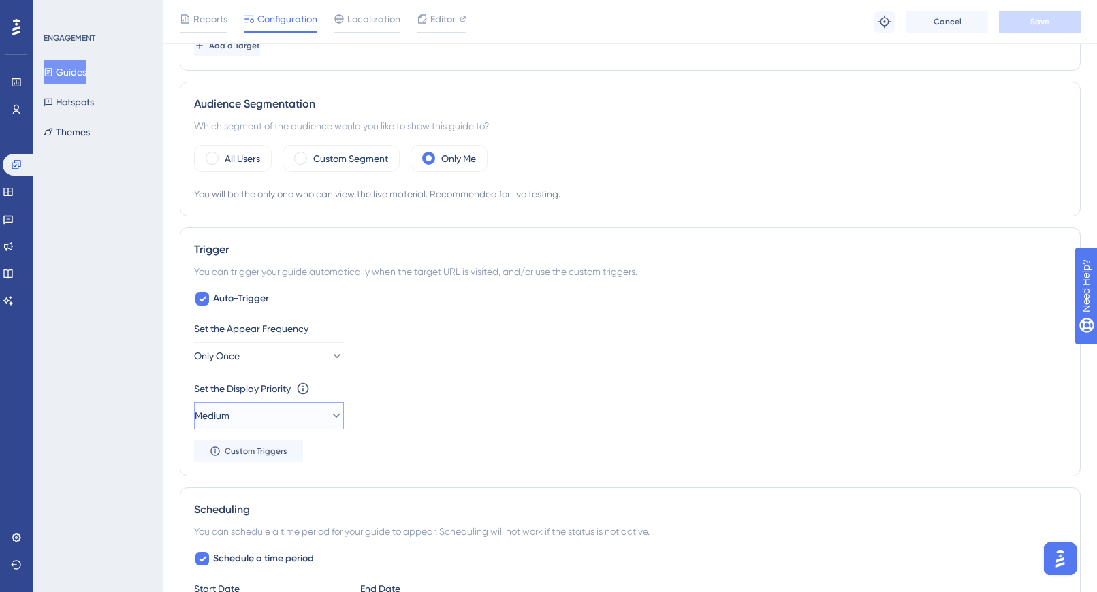
click at [321, 425] on button "Medium" at bounding box center [269, 415] width 150 height 27
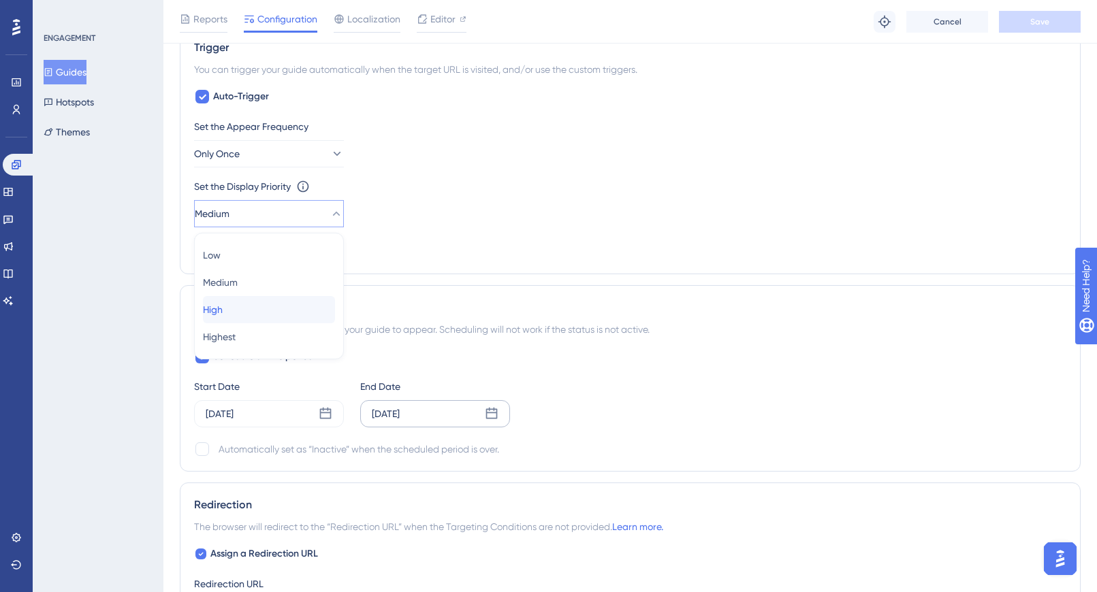
click at [261, 306] on div "High High" at bounding box center [269, 309] width 132 height 27
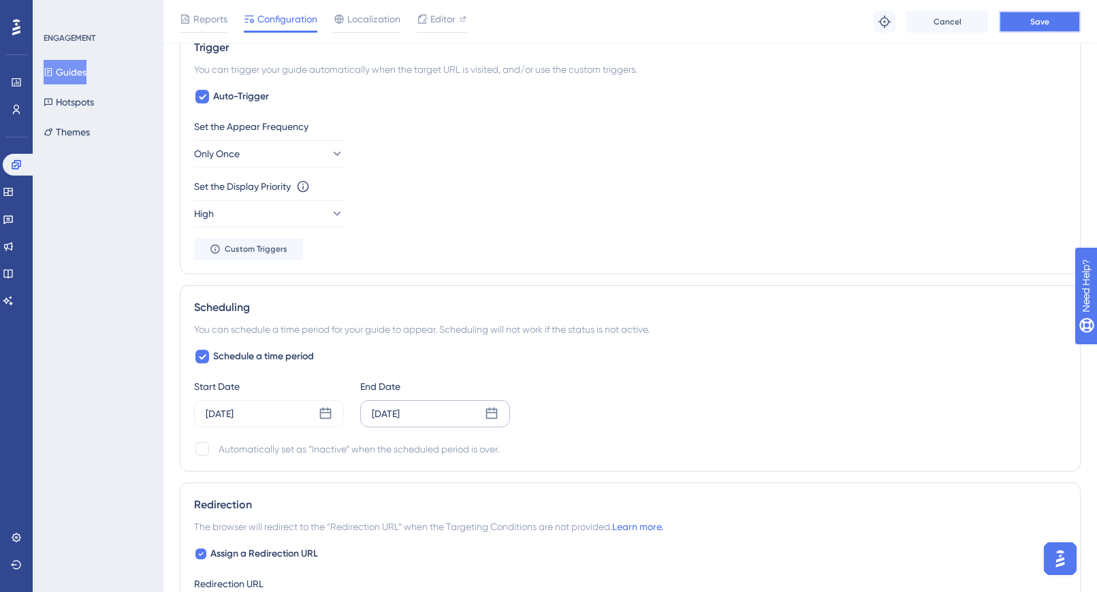
click at [1029, 29] on button "Save" at bounding box center [1040, 22] width 82 height 22
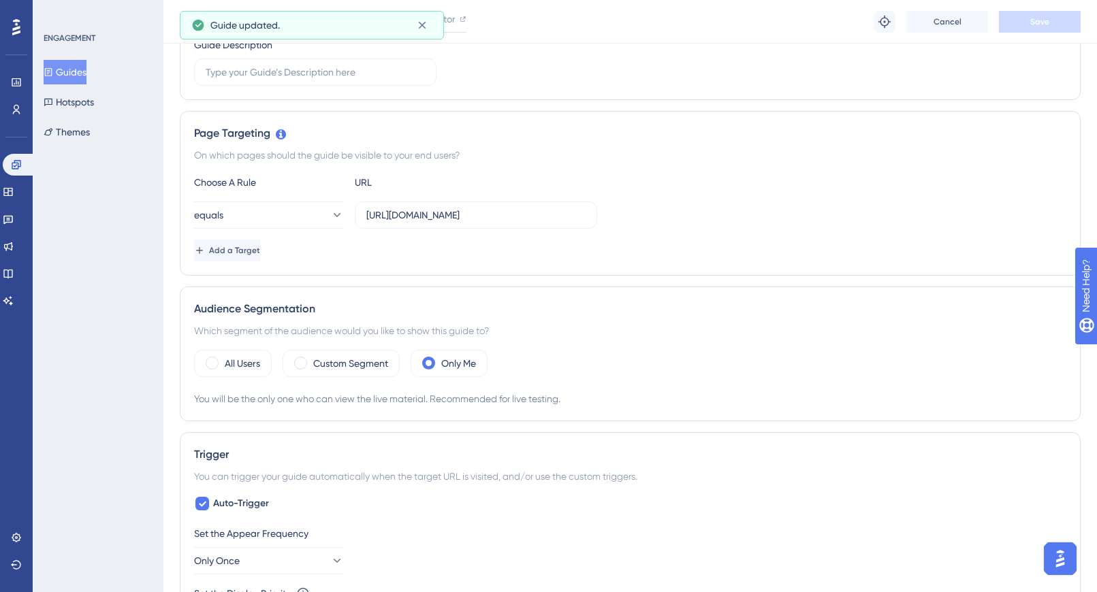
scroll to position [221, 0]
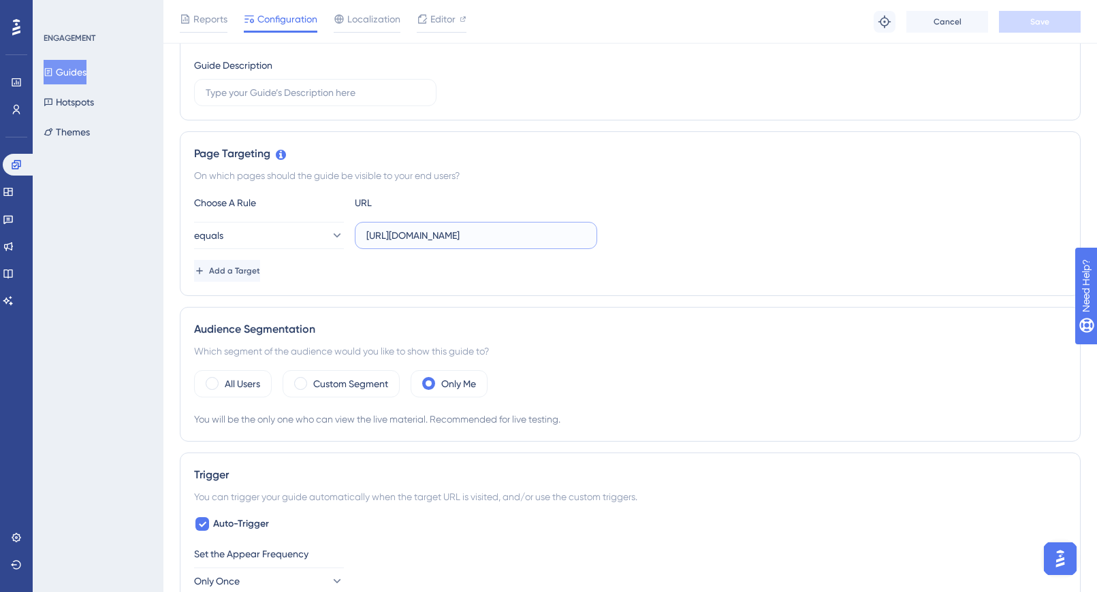
click at [566, 240] on input "https://app.sensorfact.nl/compressed-air/flow?sid=68876615efa59f5ef50bcfc8" at bounding box center [475, 235] width 219 height 15
drag, startPoint x: 464, startPoint y: 238, endPoint x: 671, endPoint y: 251, distance: 207.4
click at [671, 251] on div "Choose A Rule URL equals https://app.sensorfact.nl/compressed-air/flow?sid=6887…" at bounding box center [630, 238] width 872 height 87
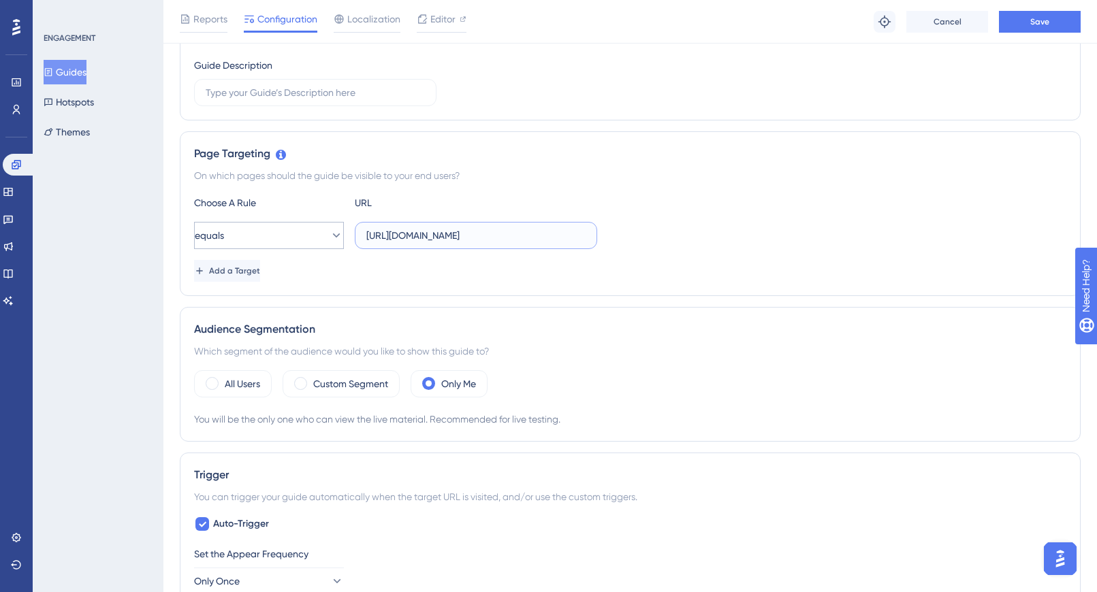
type input "https://app.sensorfact.nl/compressed-air/flow"
click at [306, 236] on button "equals" at bounding box center [269, 235] width 150 height 27
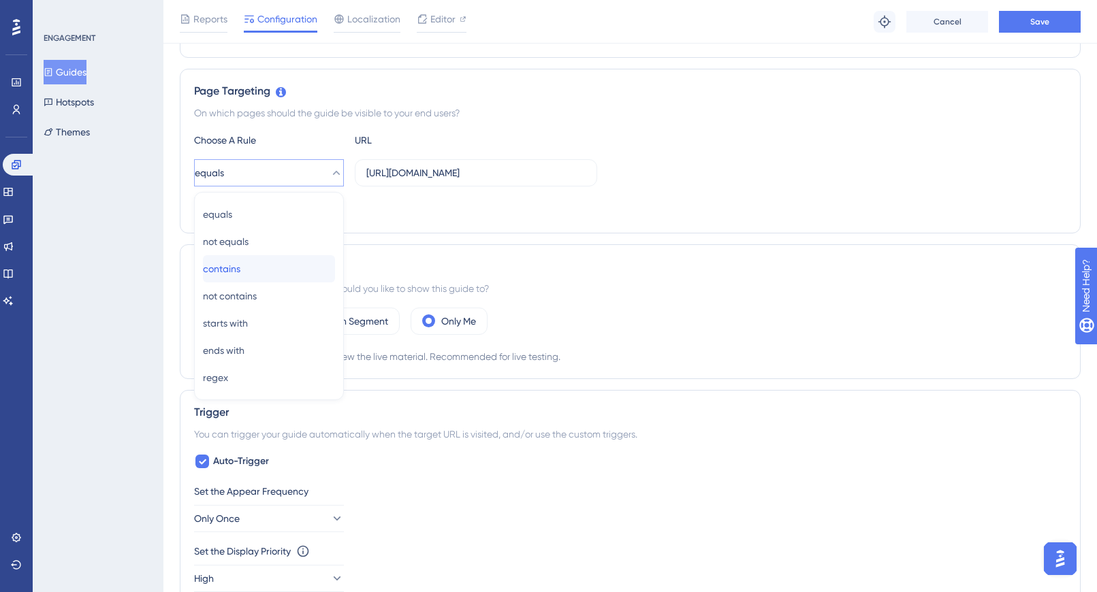
click at [268, 268] on div "contains contains" at bounding box center [269, 268] width 132 height 27
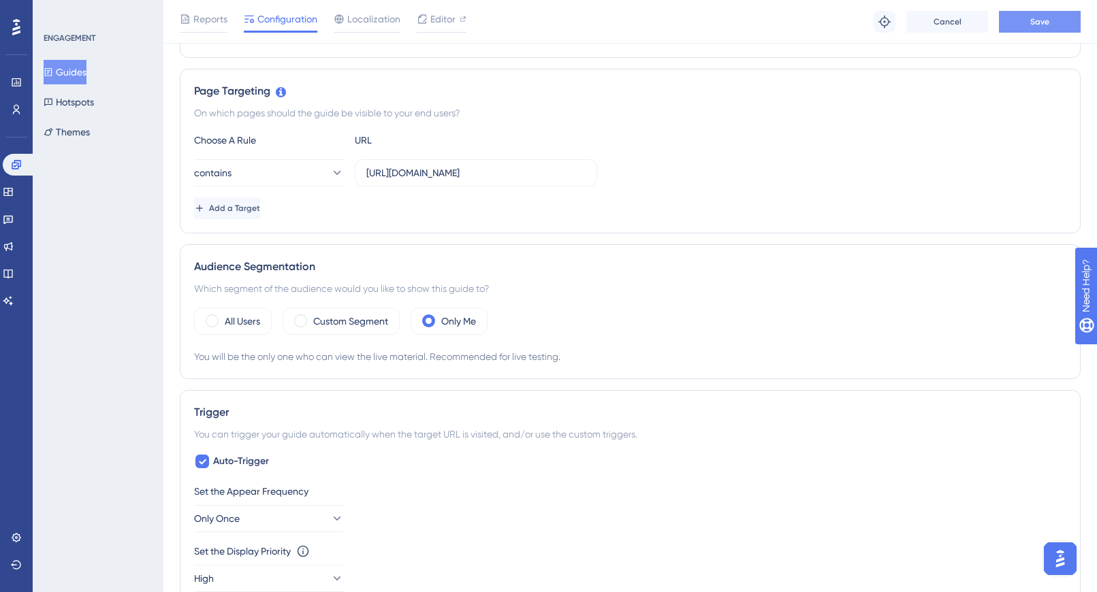
click at [1029, 23] on span "Save" at bounding box center [1039, 21] width 19 height 11
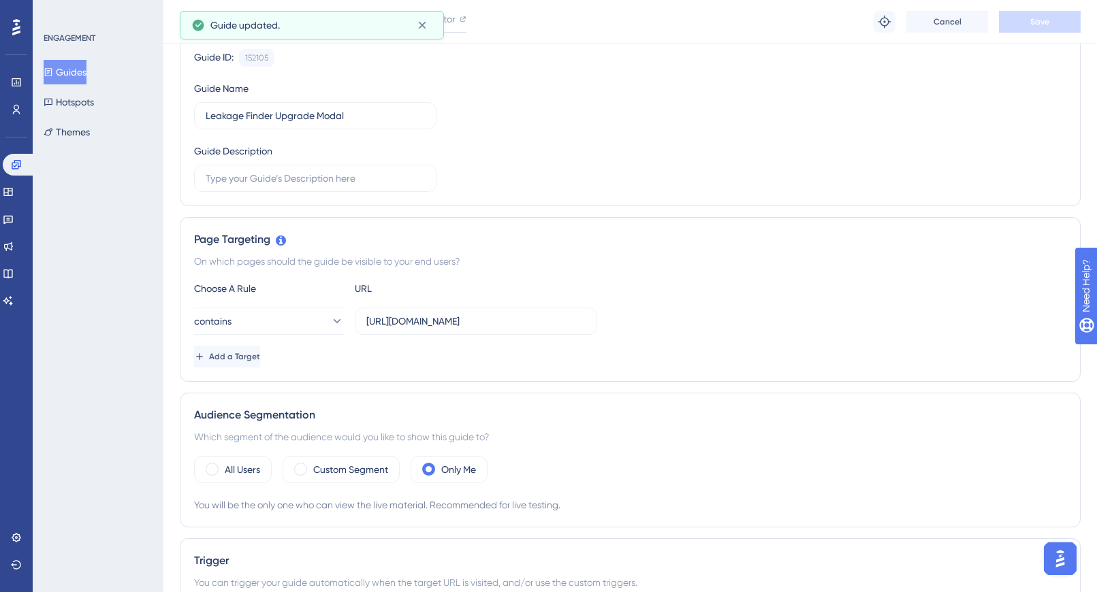
scroll to position [0, 0]
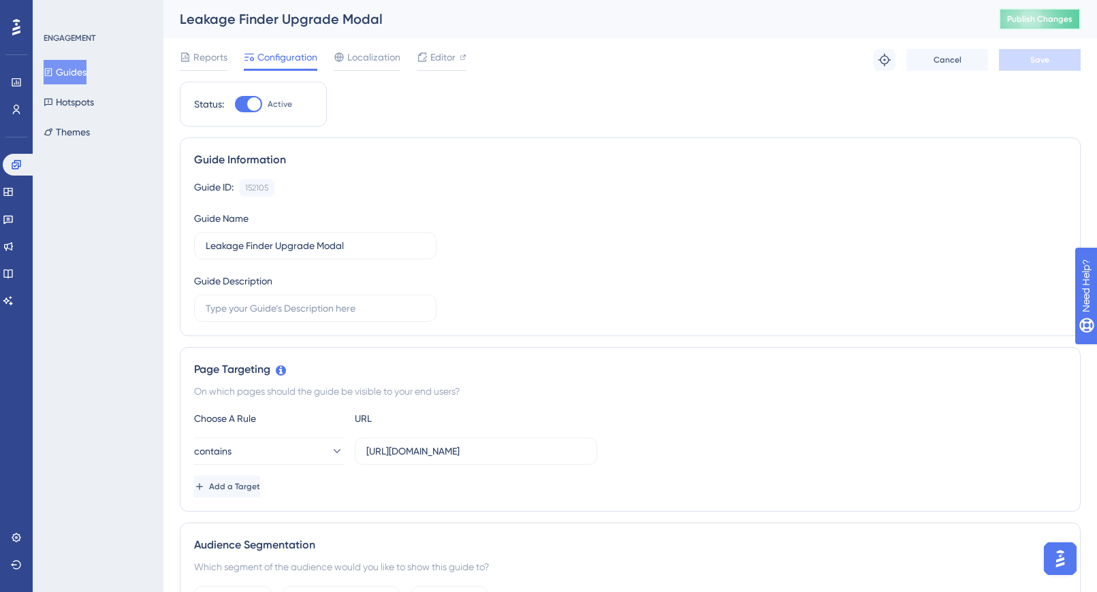
click at [1029, 18] on span "Publish Changes" at bounding box center [1039, 19] width 65 height 11
click at [430, 59] on span "Editor" at bounding box center [442, 57] width 25 height 16
click at [1034, 21] on span "Publish Changes" at bounding box center [1039, 19] width 65 height 11
